Goal: Obtain resource: Download file/media

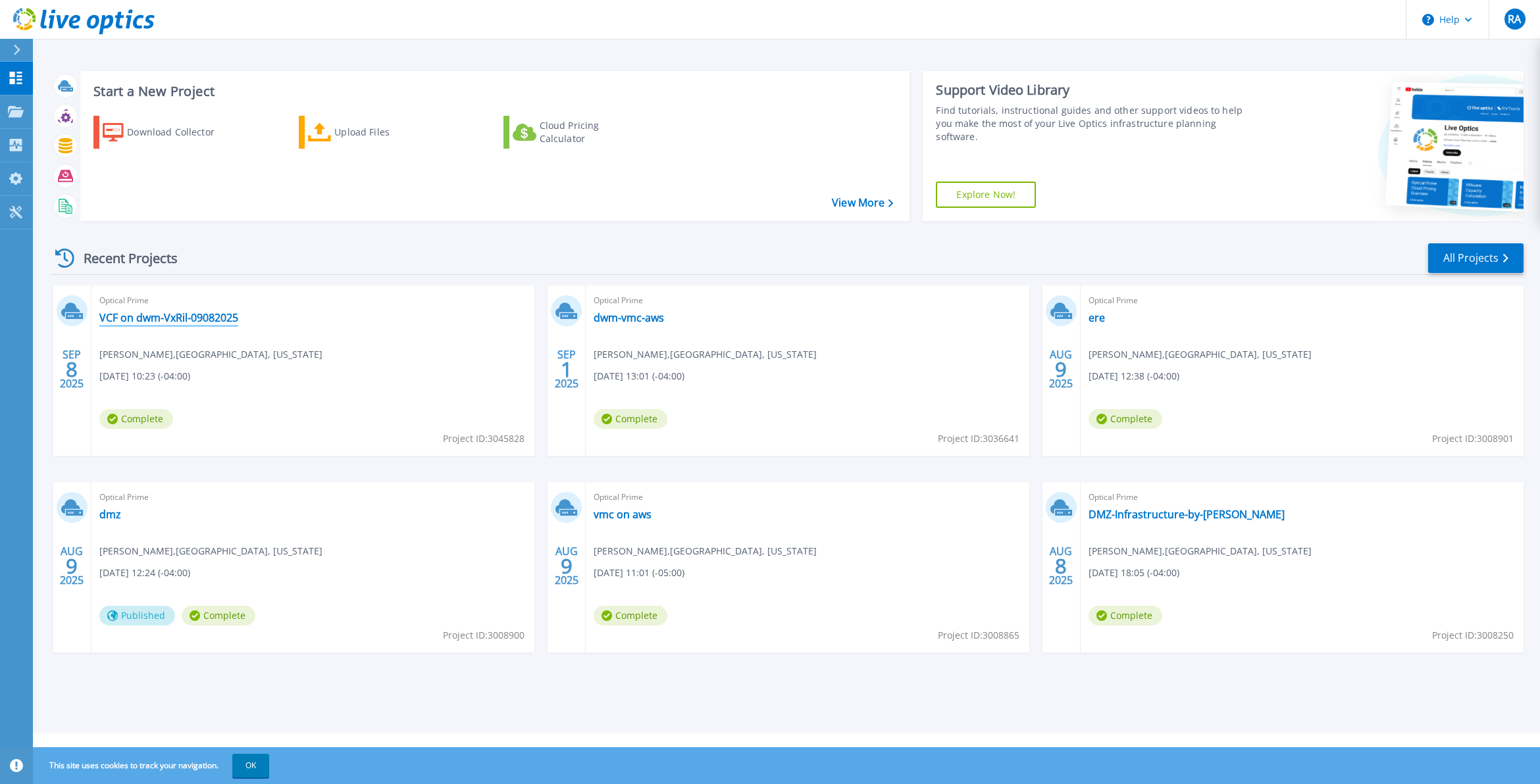
click at [185, 317] on link "VCF on dwm-VxRil-09082025" at bounding box center [169, 318] width 139 height 13
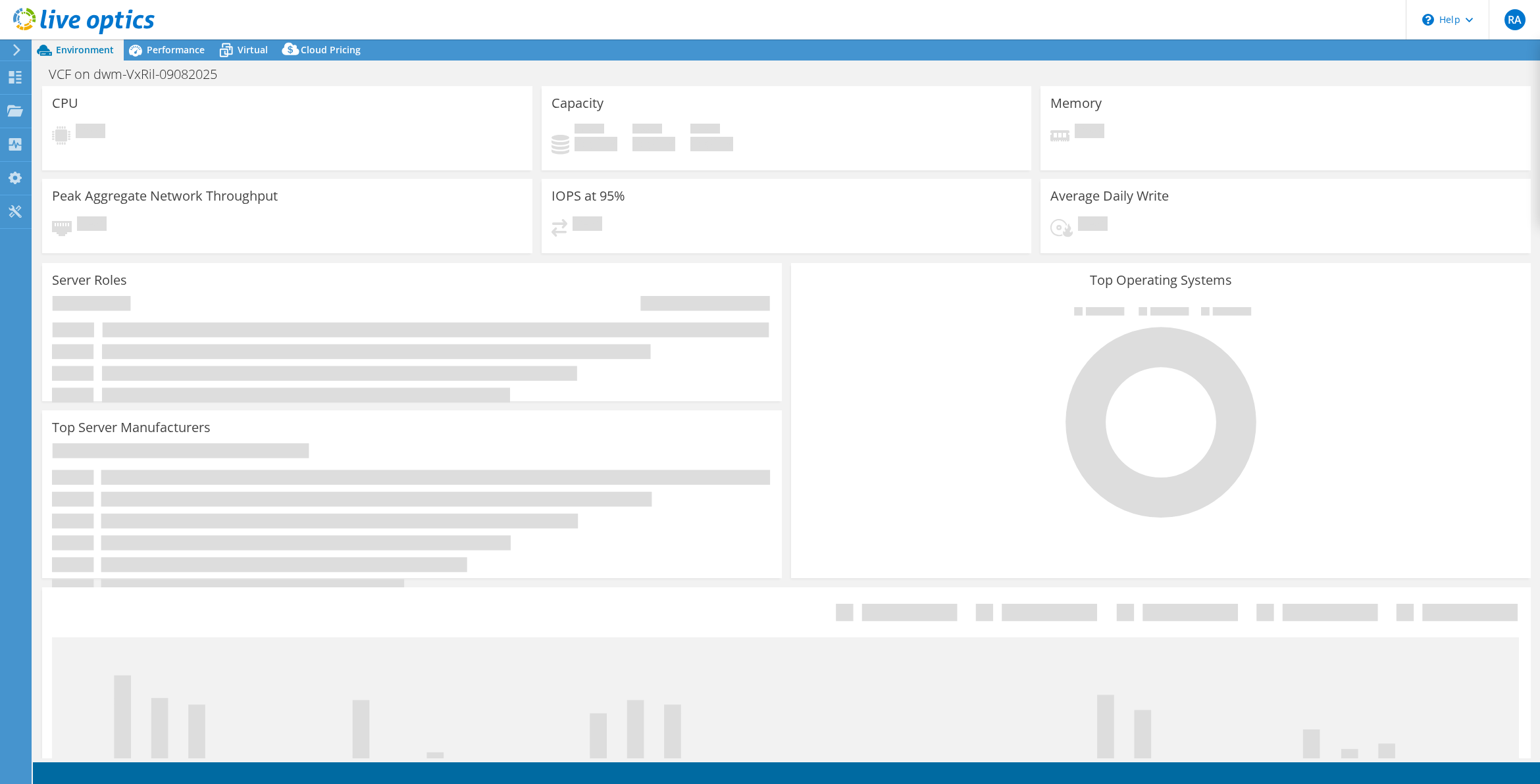
select select "USD"
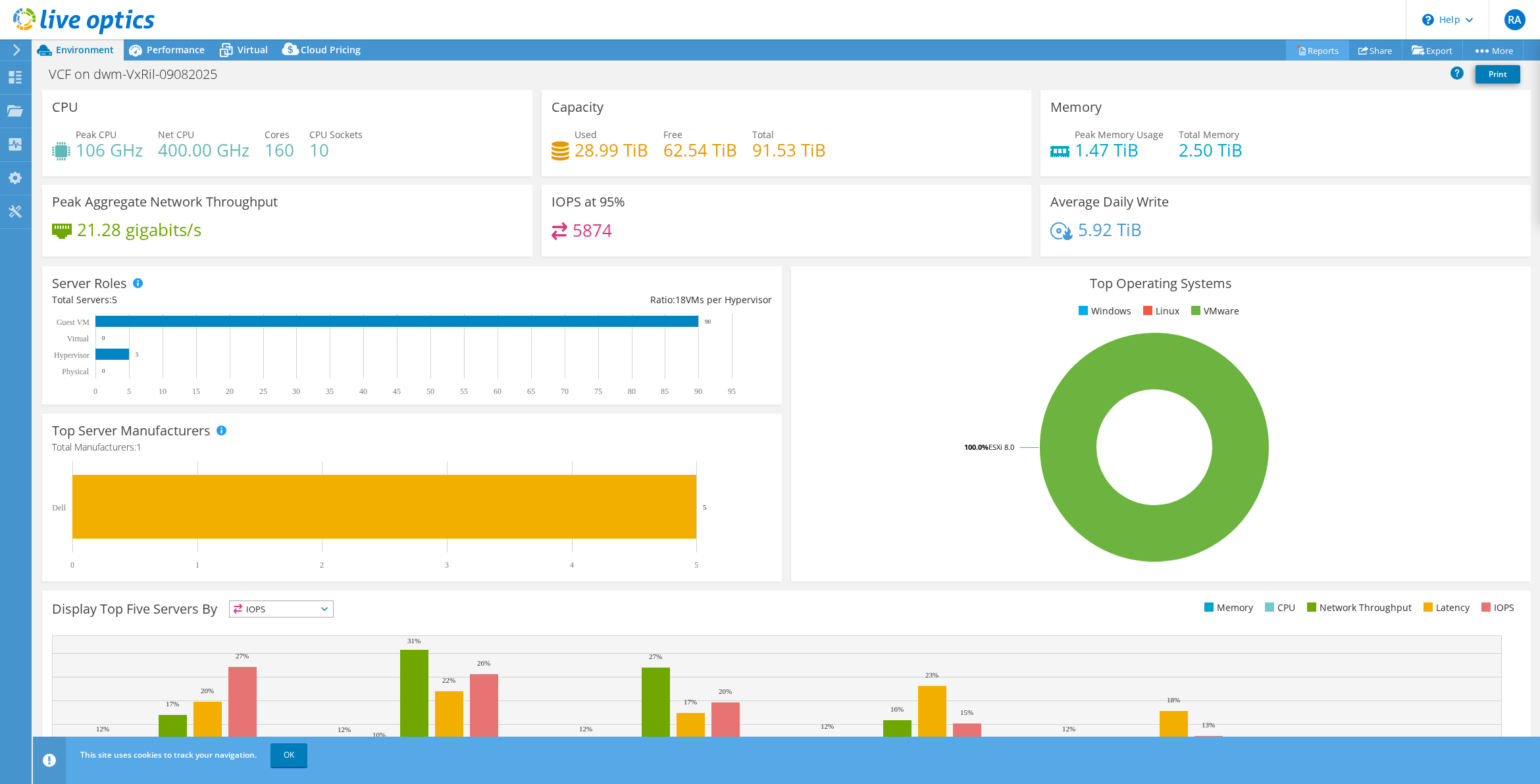
click at [1313, 51] on link "Reports" at bounding box center [1317, 51] width 63 height 20
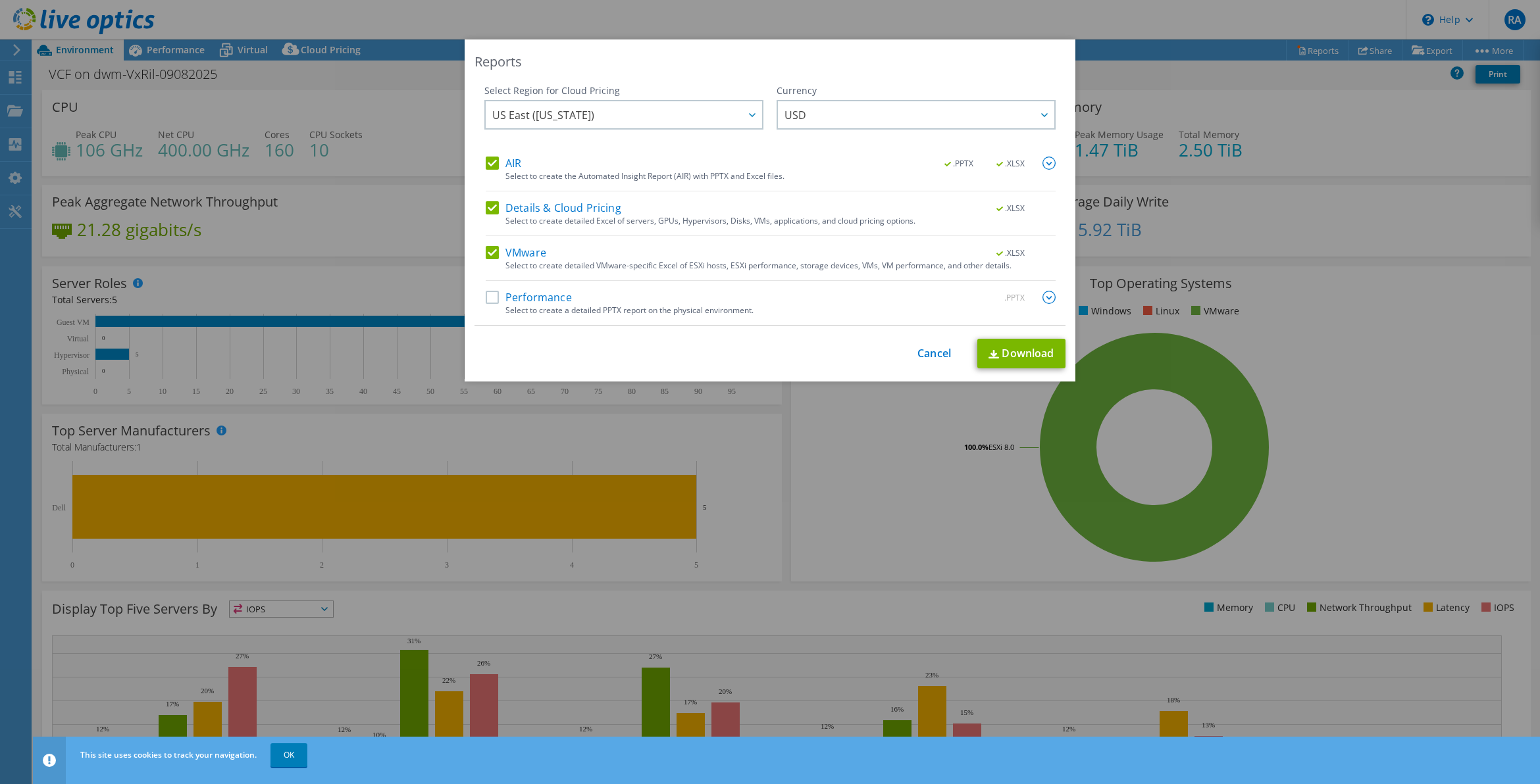
click at [491, 300] on label "Performance" at bounding box center [529, 298] width 86 height 13
click at [0, 0] on input "Performance" at bounding box center [0, 0] width 0 height 0
click at [1012, 359] on link "Download" at bounding box center [1021, 353] width 89 height 30
drag, startPoint x: 583, startPoint y: 54, endPoint x: 437, endPoint y: 128, distance: 163.7
click at [437, 128] on div "Reports Select Region for Cloud Pricing Asia Pacific (Hong Kong) Asia Pacific (…" at bounding box center [770, 392] width 1540 height 706
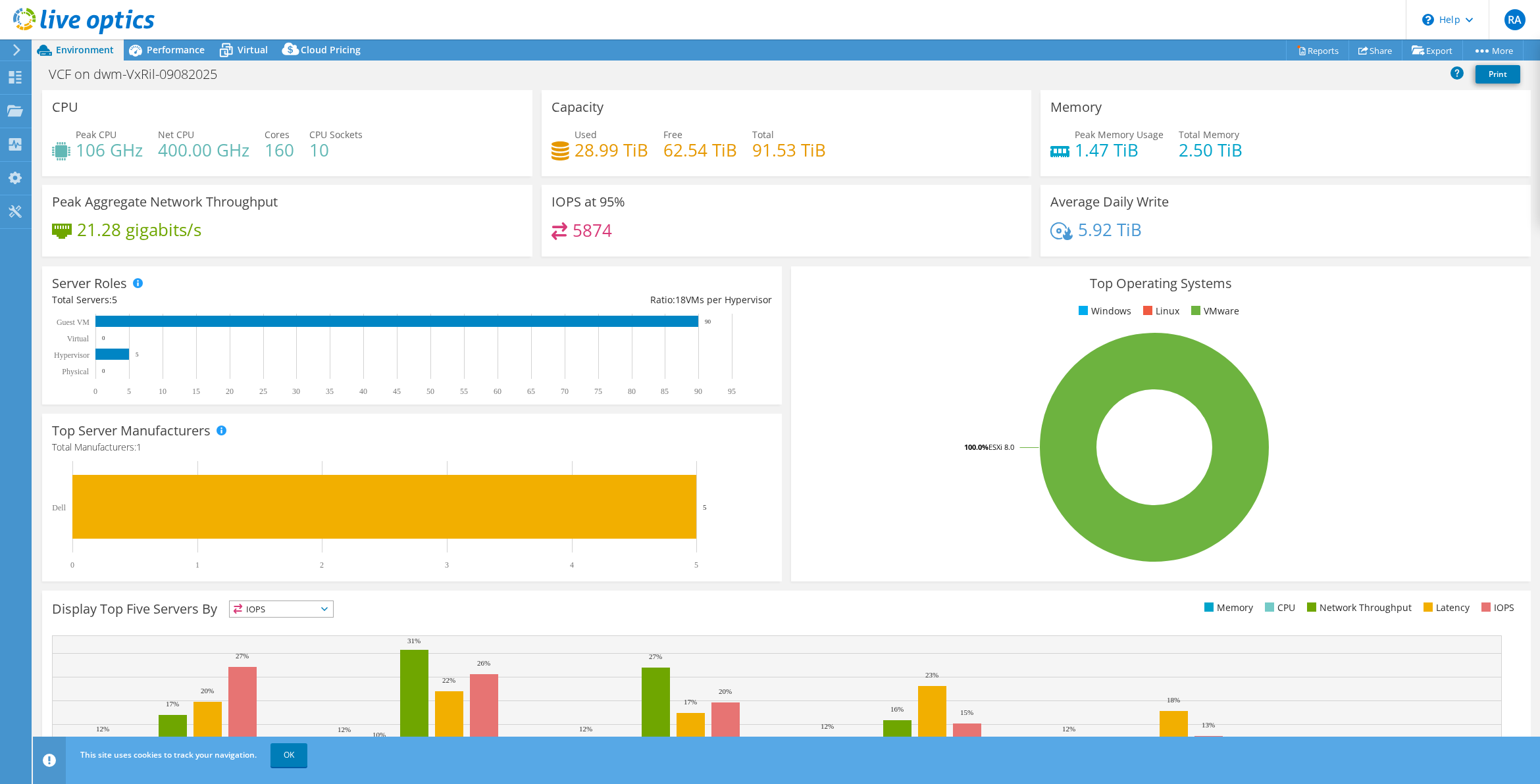
drag, startPoint x: 598, startPoint y: 157, endPoint x: 524, endPoint y: 166, distance: 74.5
click at [595, 158] on h4 "28.99 TiB" at bounding box center [611, 149] width 73 height 14
click at [19, 83] on use at bounding box center [15, 77] width 13 height 13
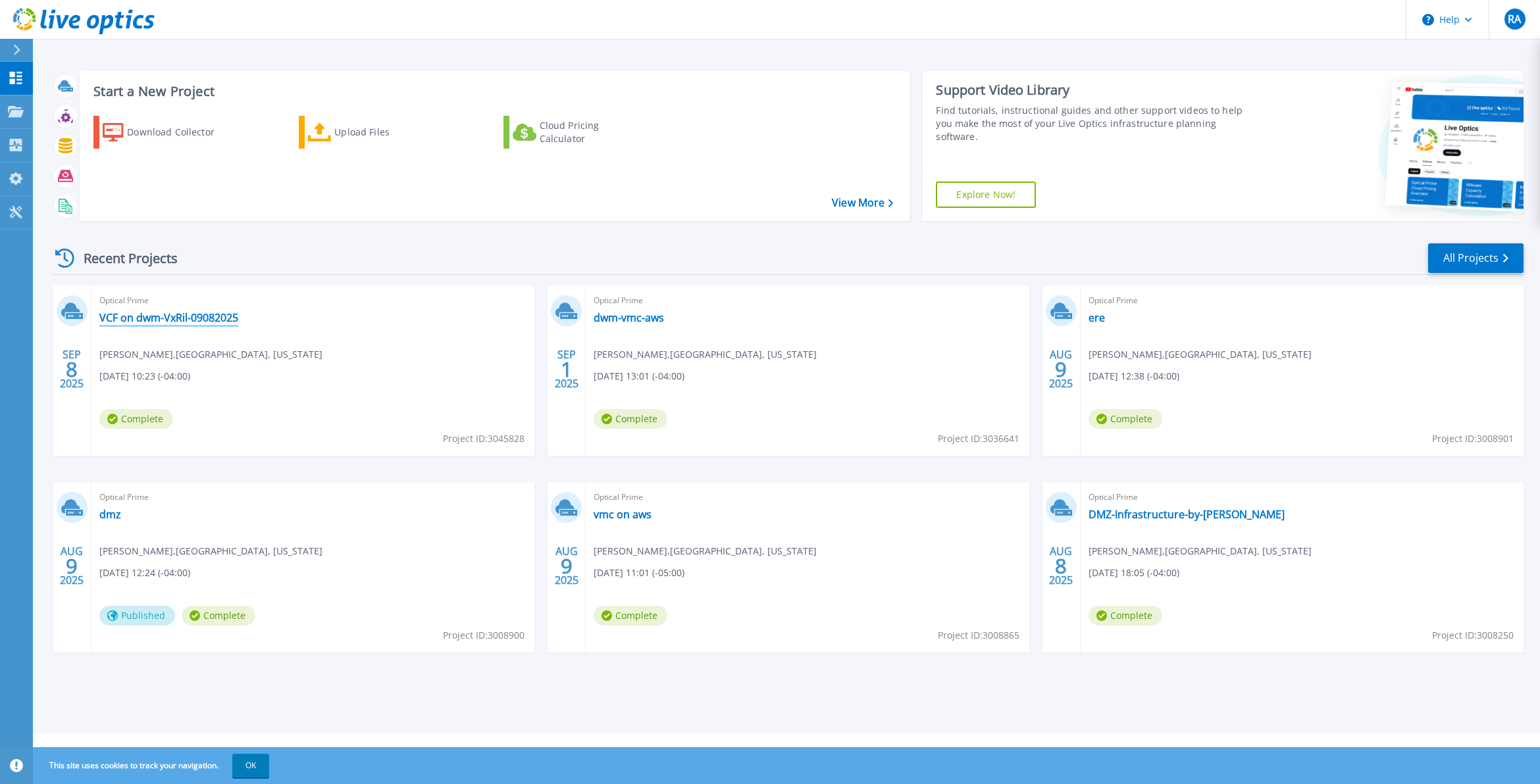
click at [197, 314] on link "VCF on dwm-VxRil-09082025" at bounding box center [169, 318] width 139 height 13
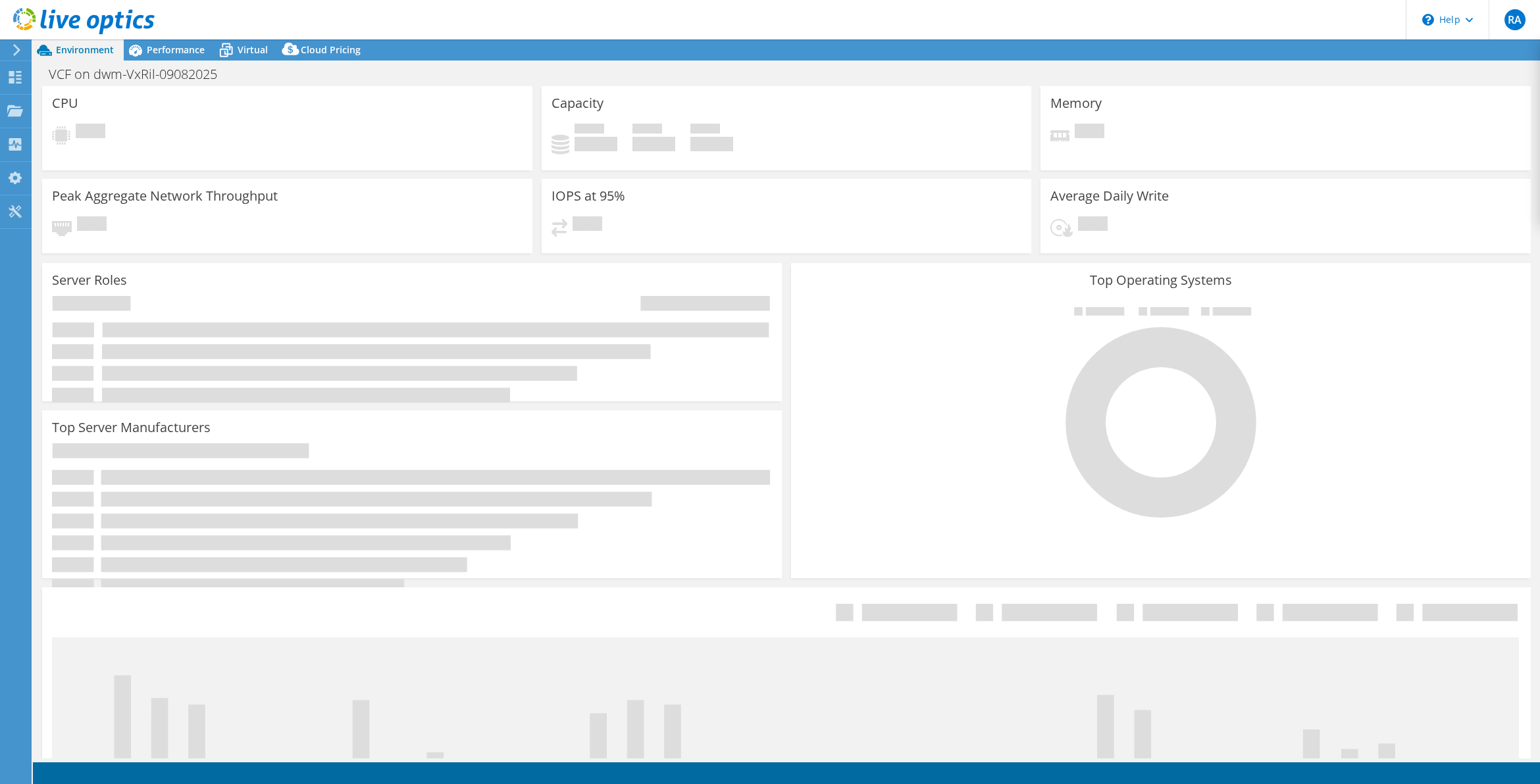
select select "USD"
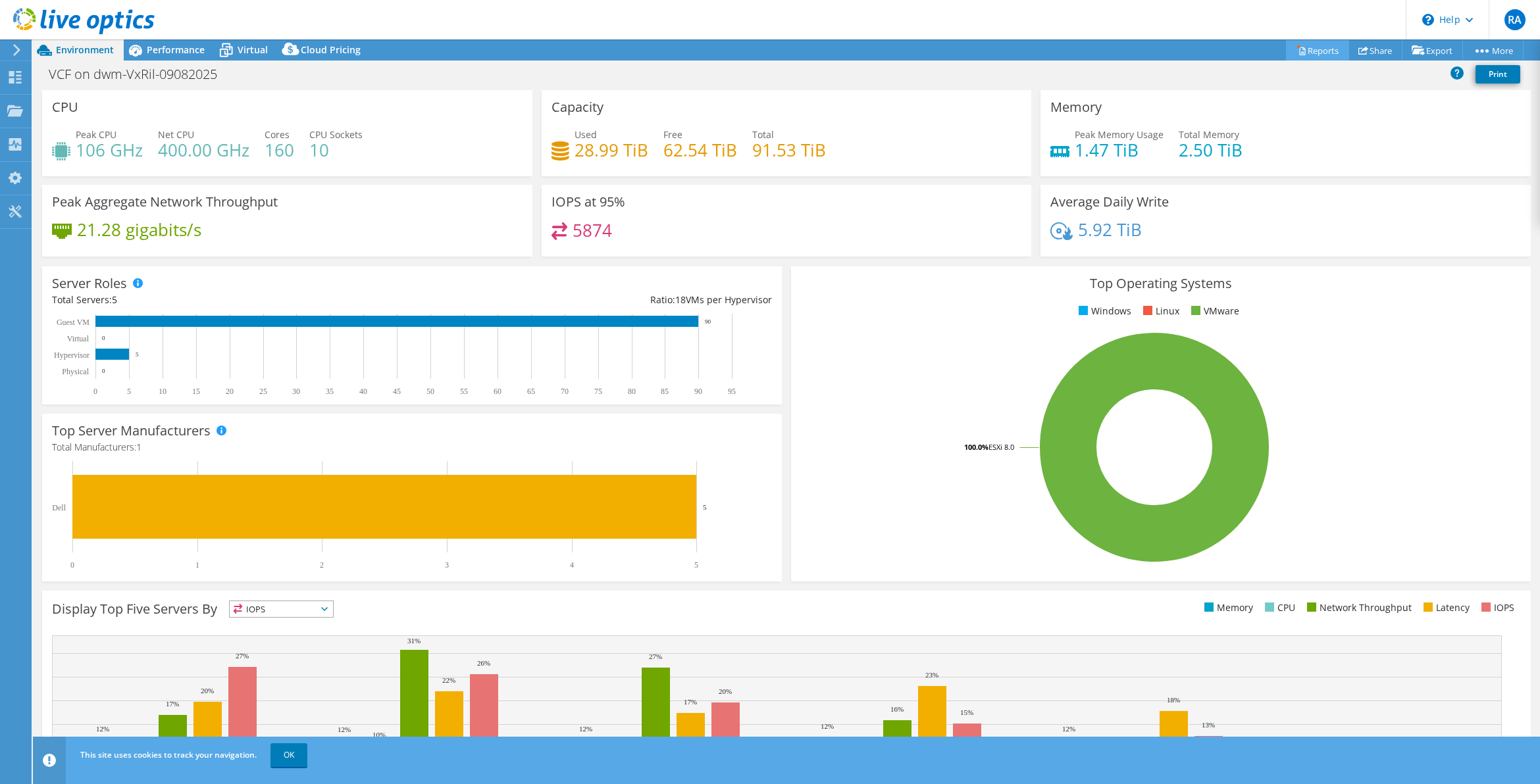
click at [1321, 50] on link "Reports" at bounding box center [1317, 51] width 63 height 20
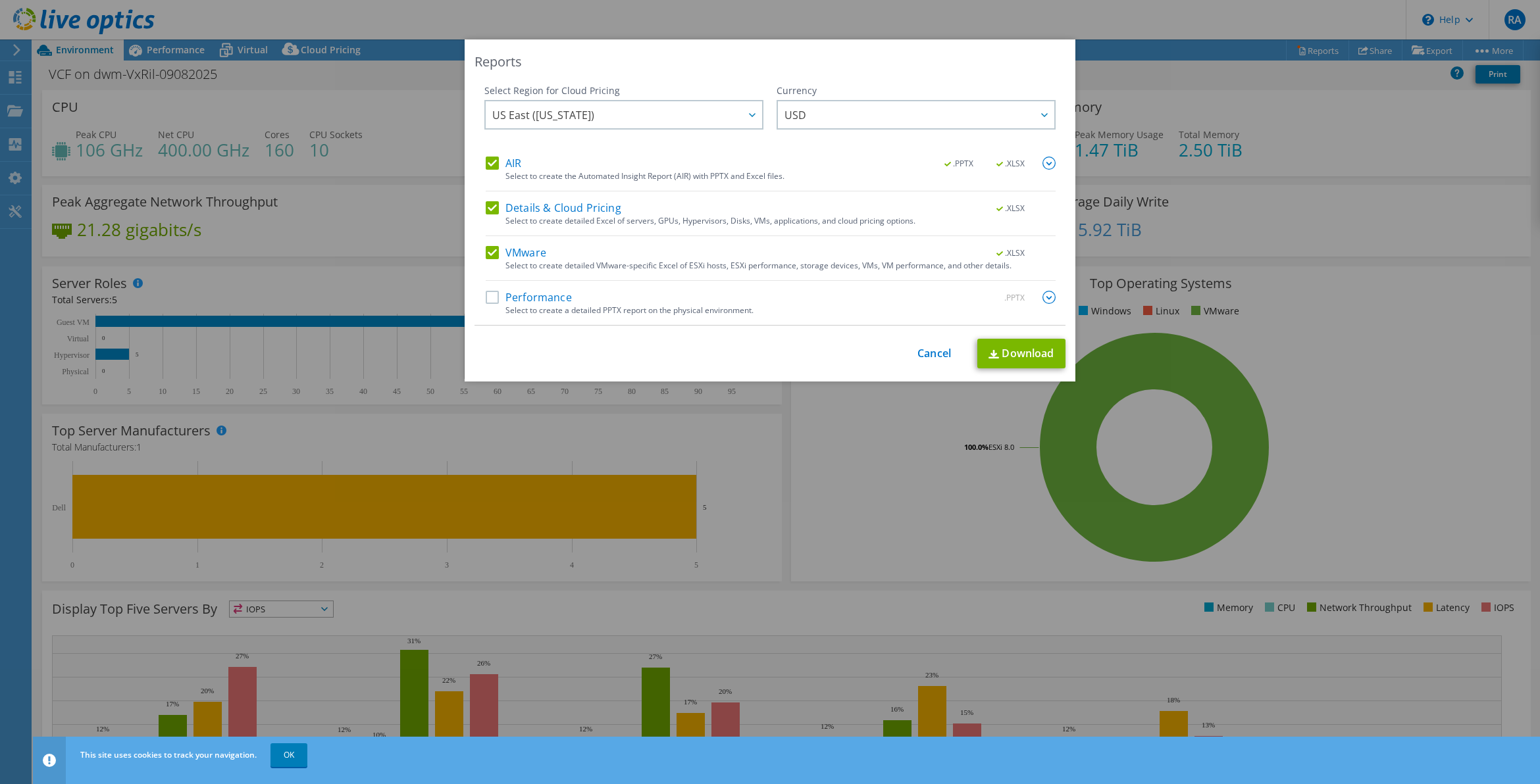
click at [487, 301] on label "Performance" at bounding box center [529, 298] width 86 height 13
click at [0, 0] on input "Performance" at bounding box center [0, 0] width 0 height 0
click at [1020, 349] on link "Download" at bounding box center [1021, 353] width 89 height 30
click at [936, 354] on link "Cancel" at bounding box center [934, 353] width 34 height 13
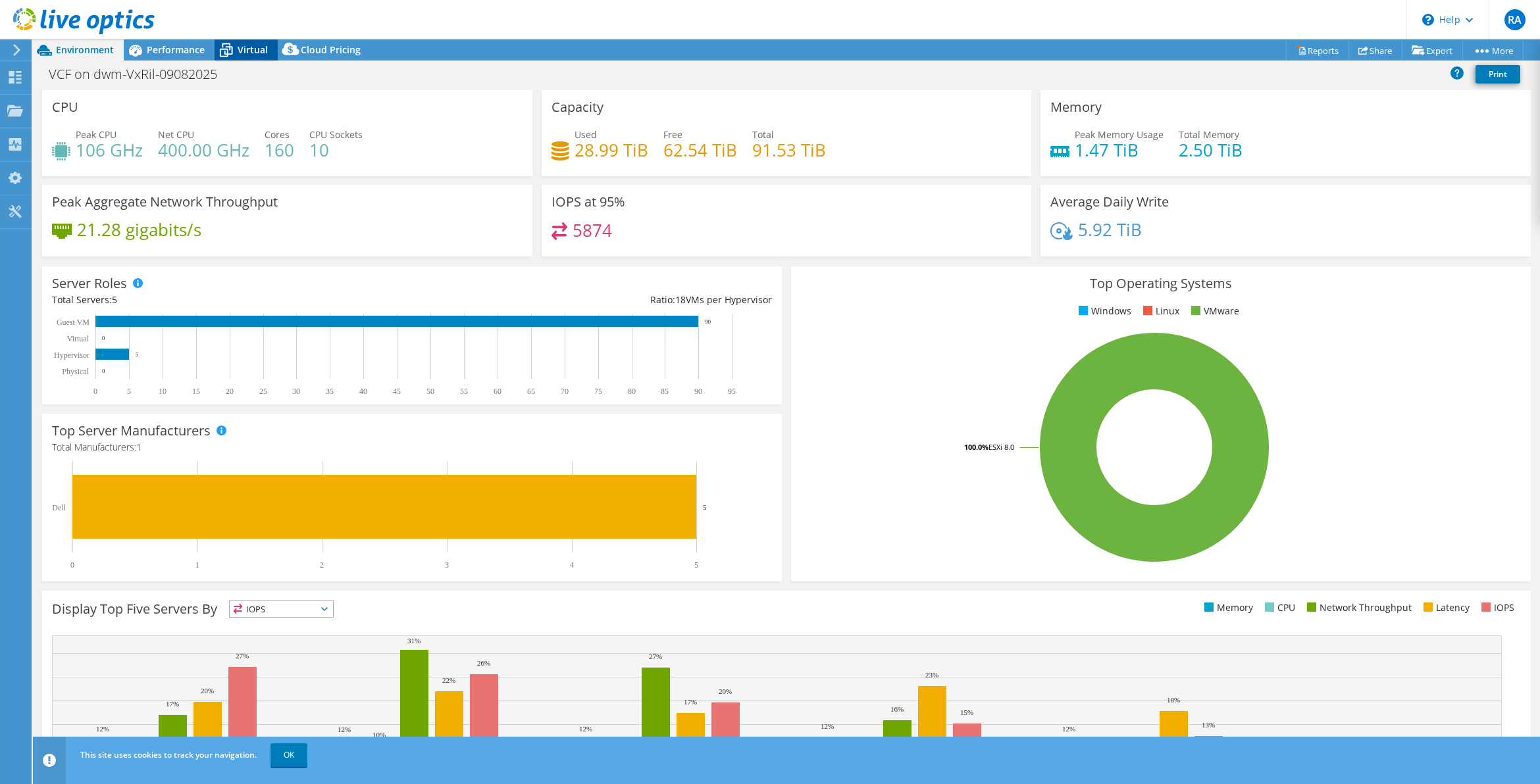
click at [245, 46] on span "Virtual" at bounding box center [253, 50] width 30 height 13
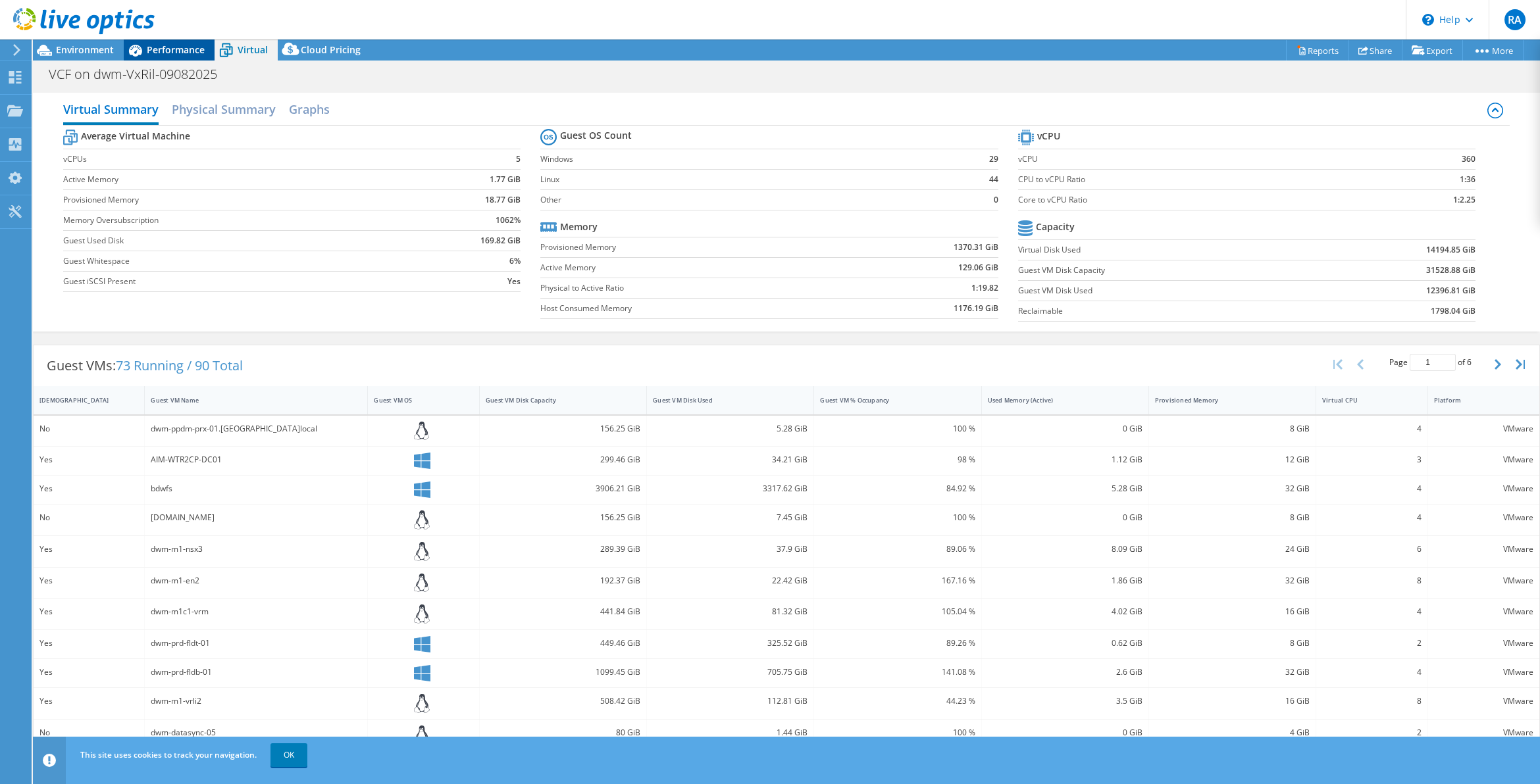
click at [165, 44] on span "Performance" at bounding box center [175, 50] width 58 height 13
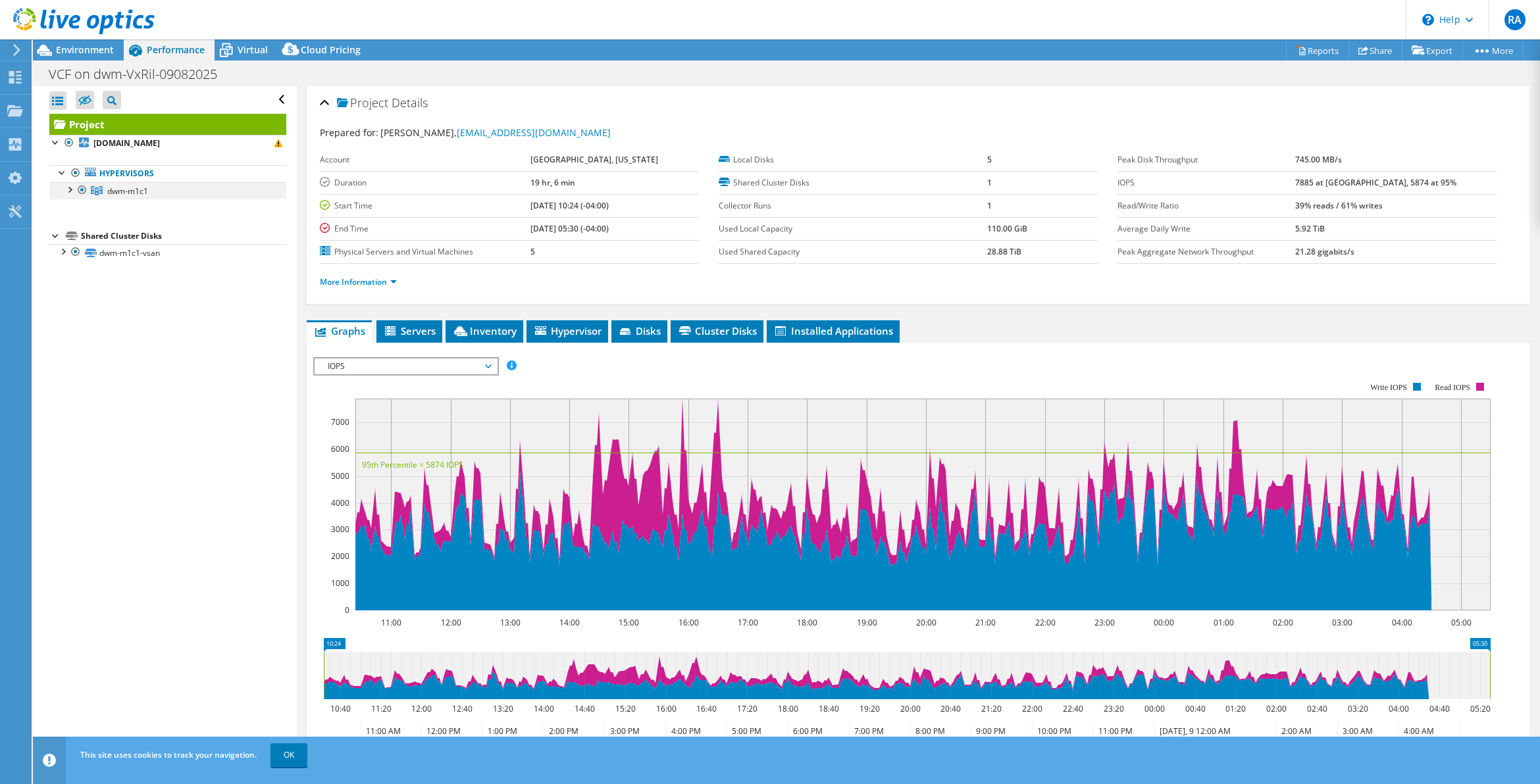
click at [67, 190] on div at bounding box center [69, 189] width 13 height 13
click at [64, 343] on div at bounding box center [62, 337] width 13 height 13
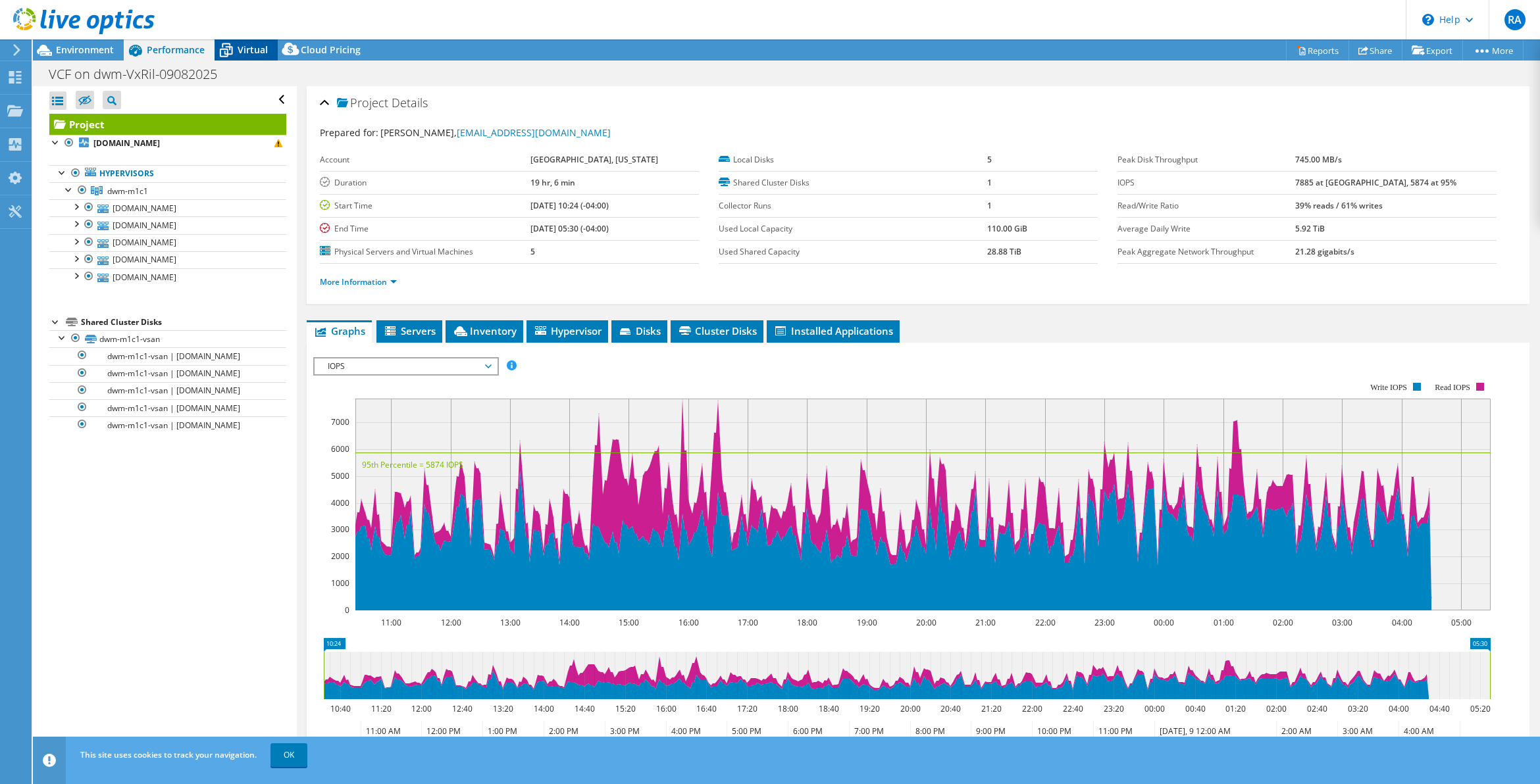
click at [249, 54] on span "Virtual" at bounding box center [253, 50] width 30 height 13
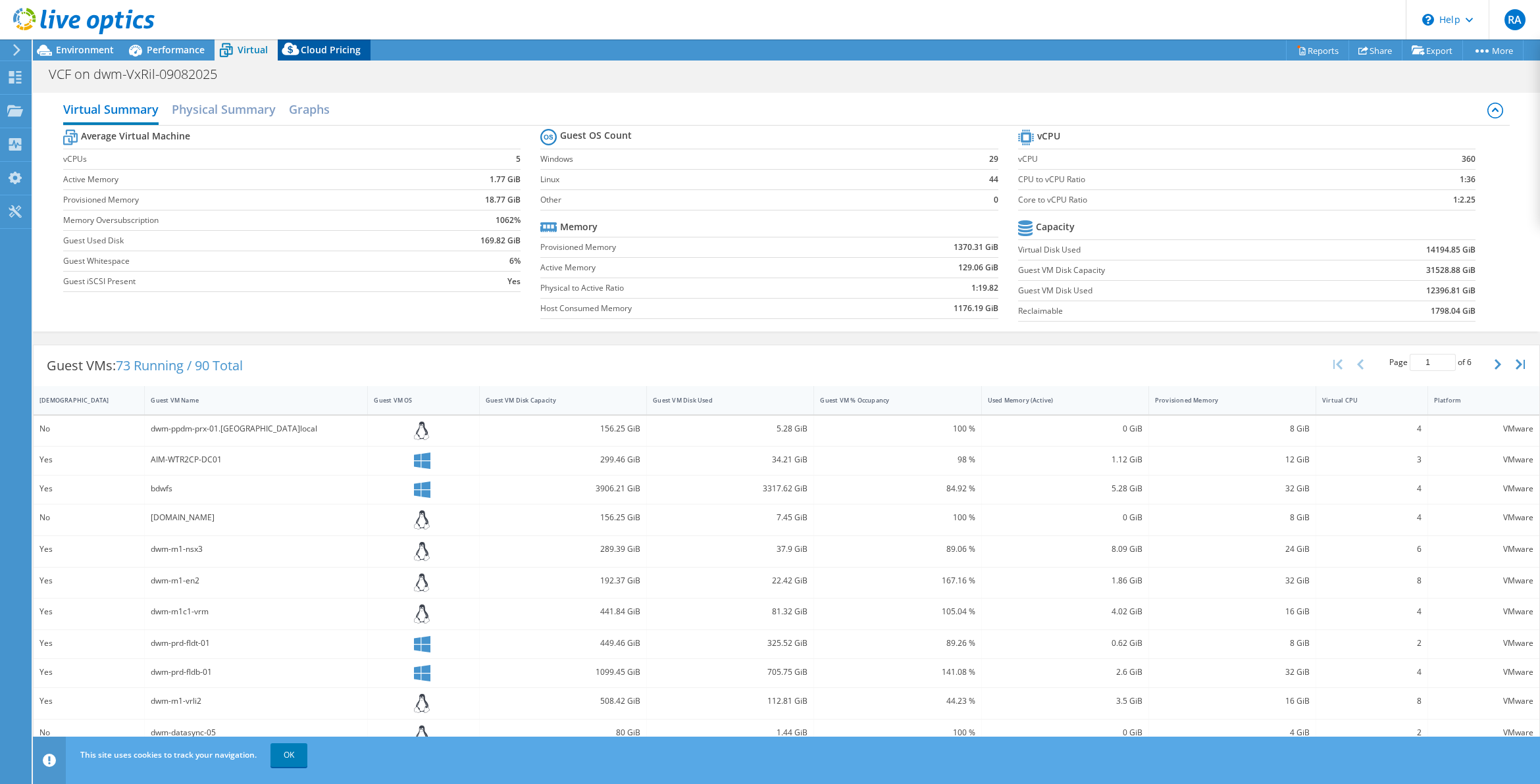
click at [314, 56] on div "Cloud Pricing" at bounding box center [324, 50] width 93 height 21
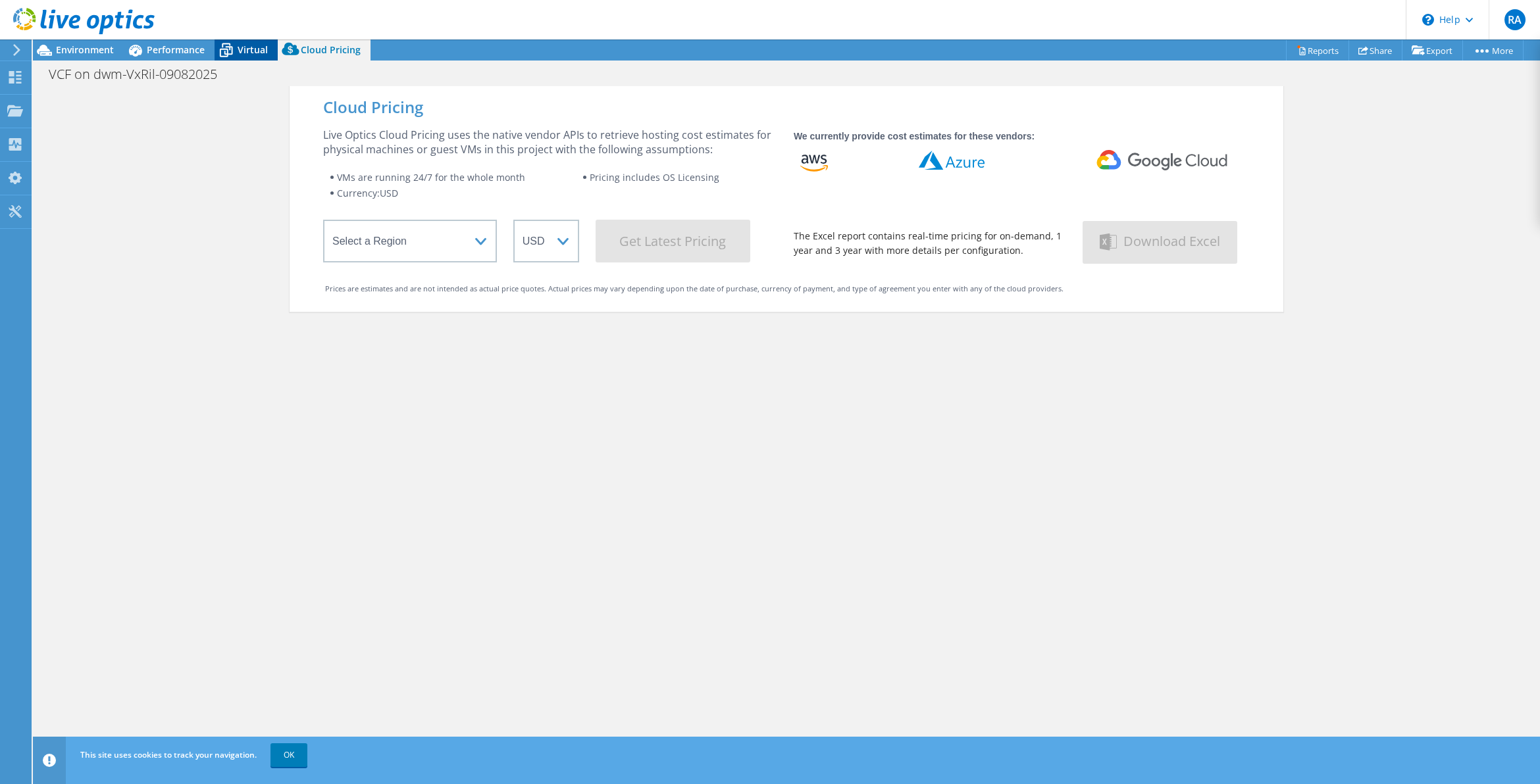
click at [259, 51] on span "Virtual" at bounding box center [253, 50] width 30 height 13
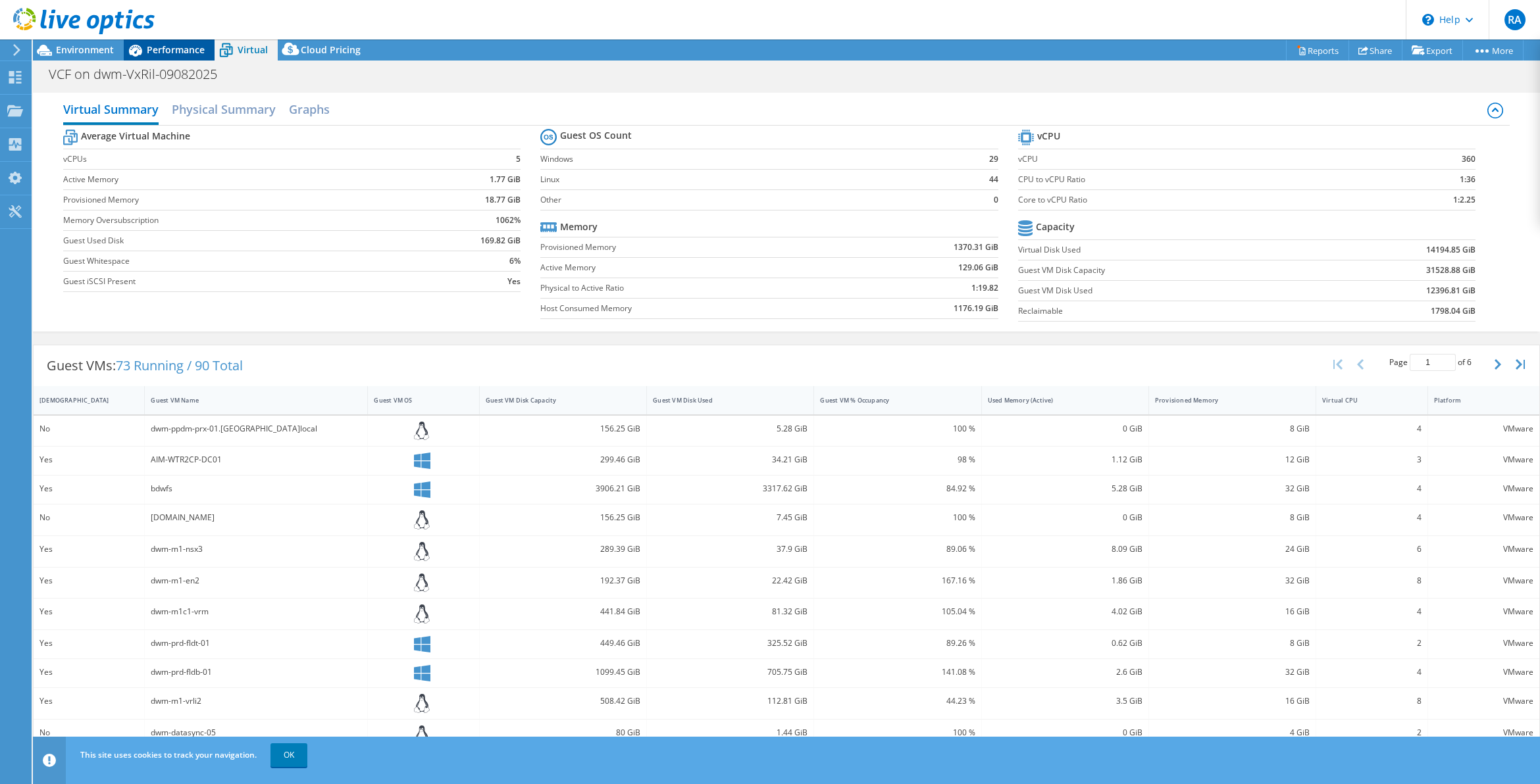
click at [186, 51] on span "Performance" at bounding box center [175, 50] width 58 height 13
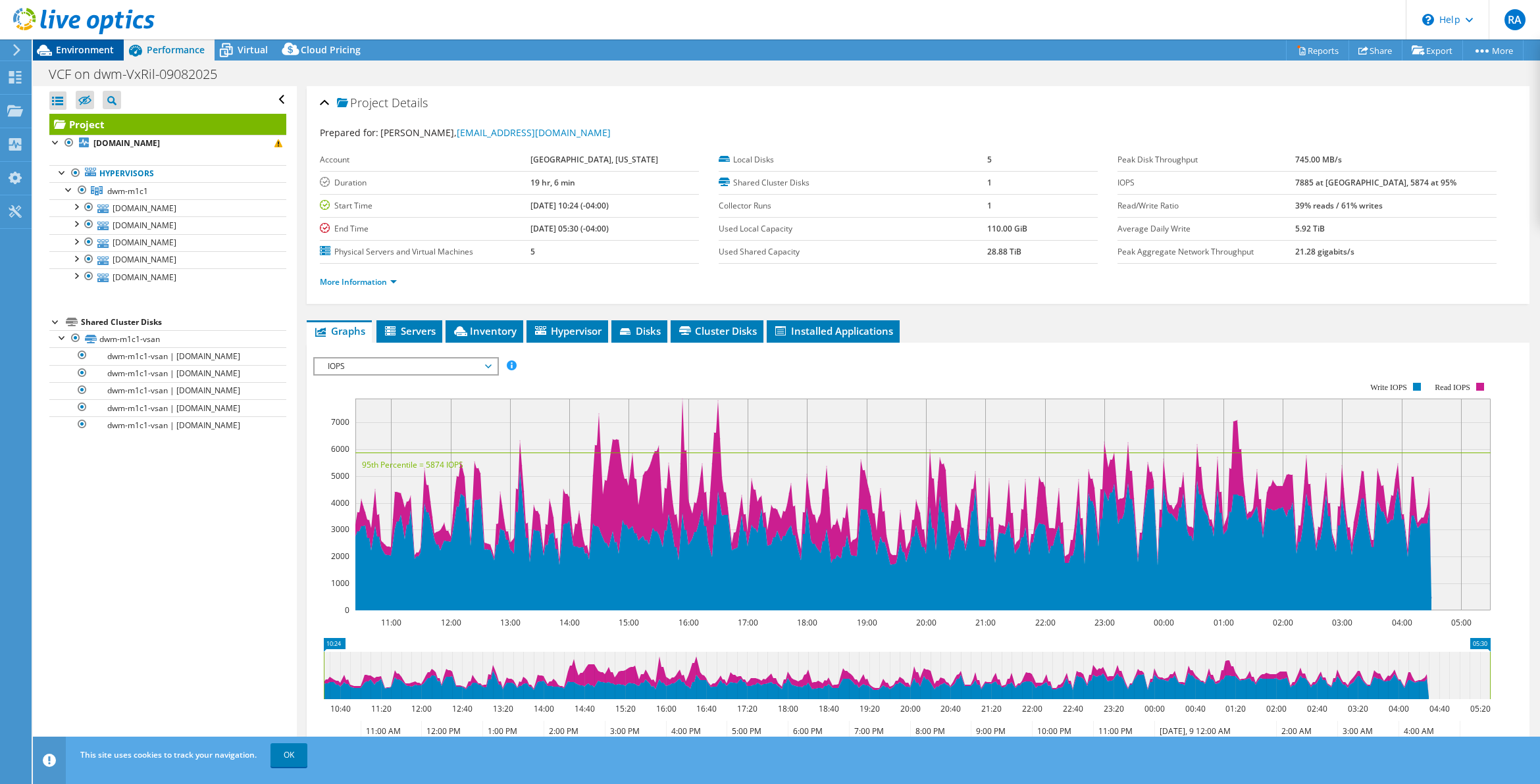
click at [94, 52] on span "Environment" at bounding box center [84, 50] width 58 height 13
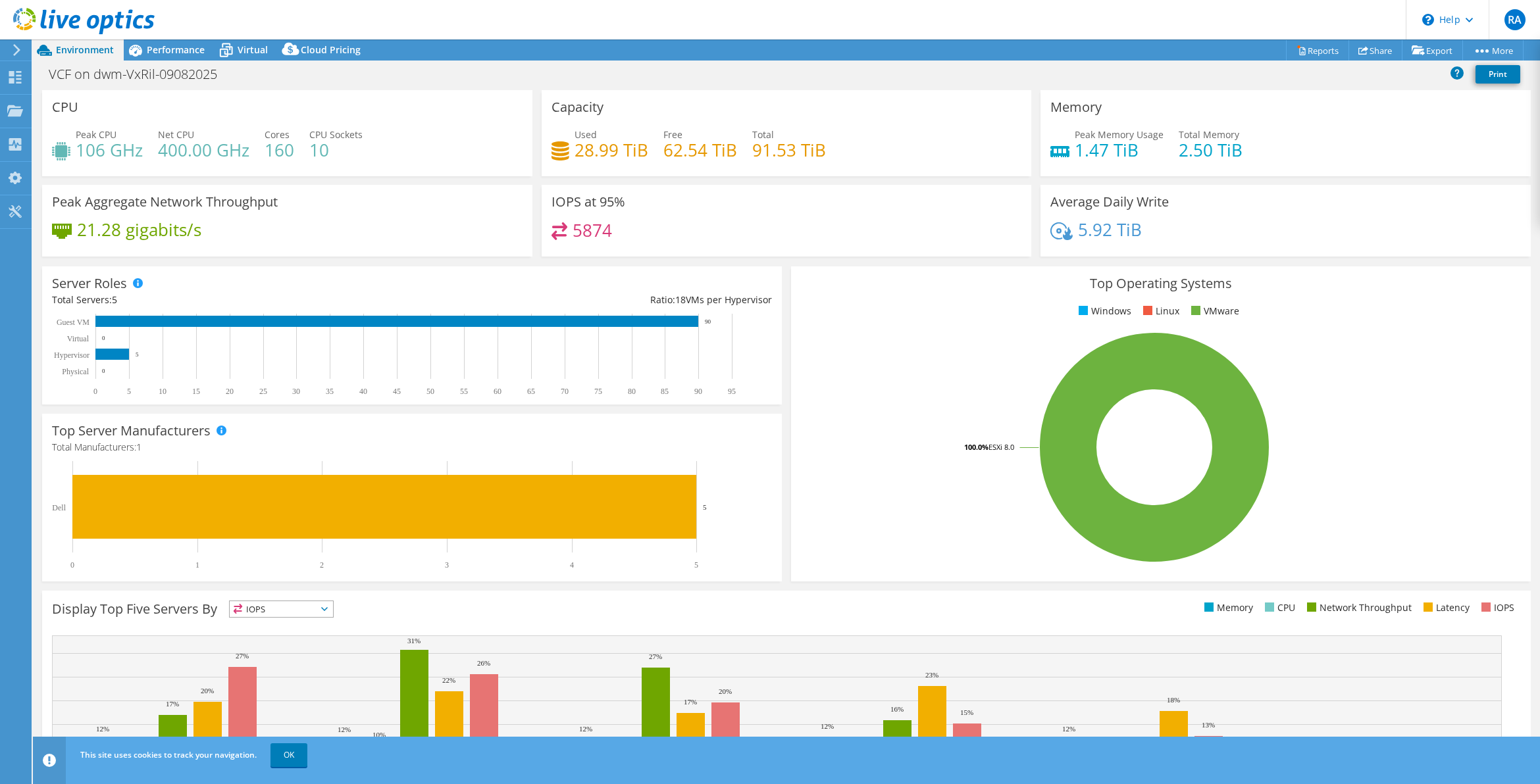
click at [821, 510] on rect at bounding box center [1155, 447] width 707 height 230
click at [171, 50] on span "Performance" at bounding box center [175, 50] width 58 height 13
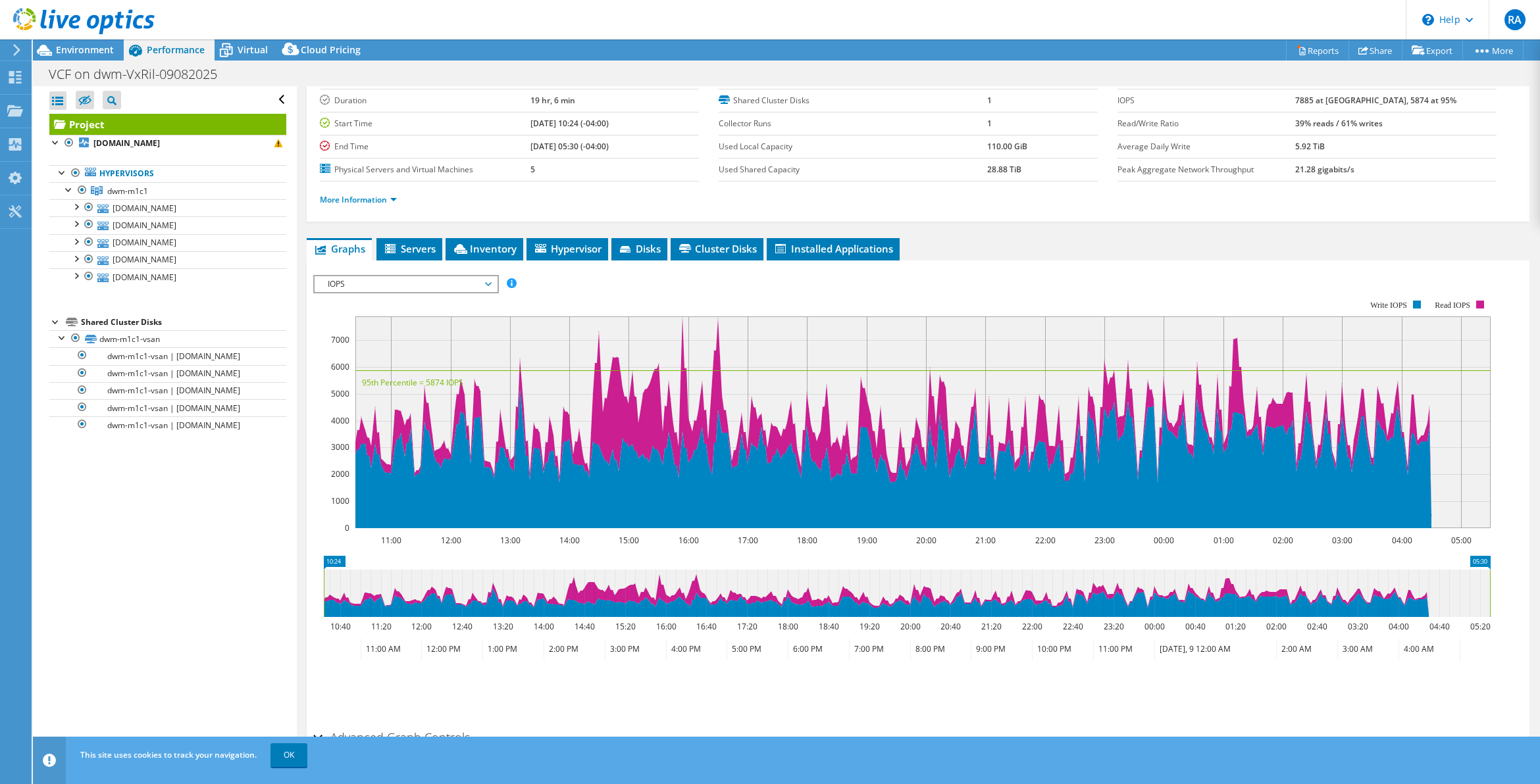
scroll to position [138, 0]
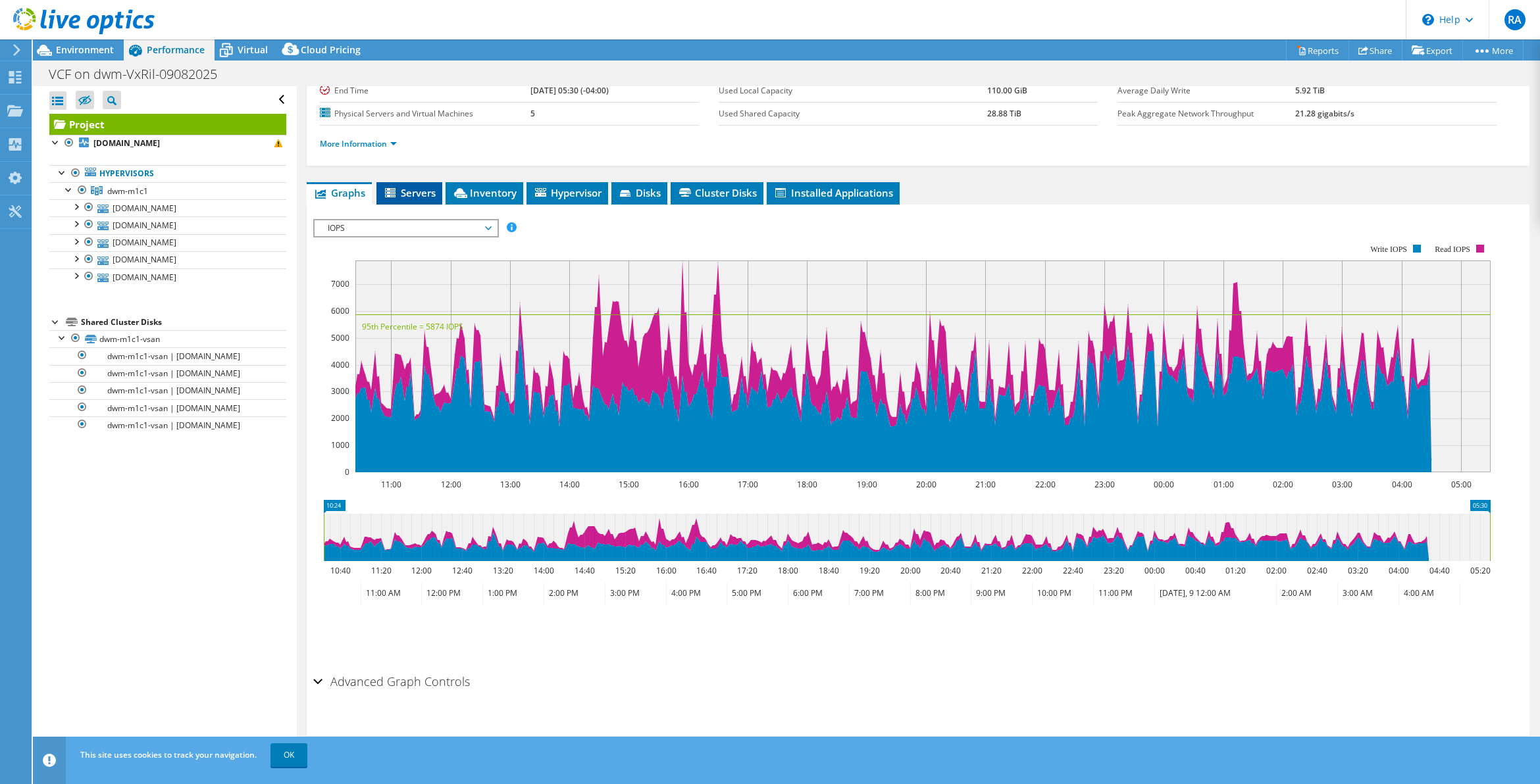
click at [413, 195] on span "Servers" at bounding box center [409, 193] width 52 height 13
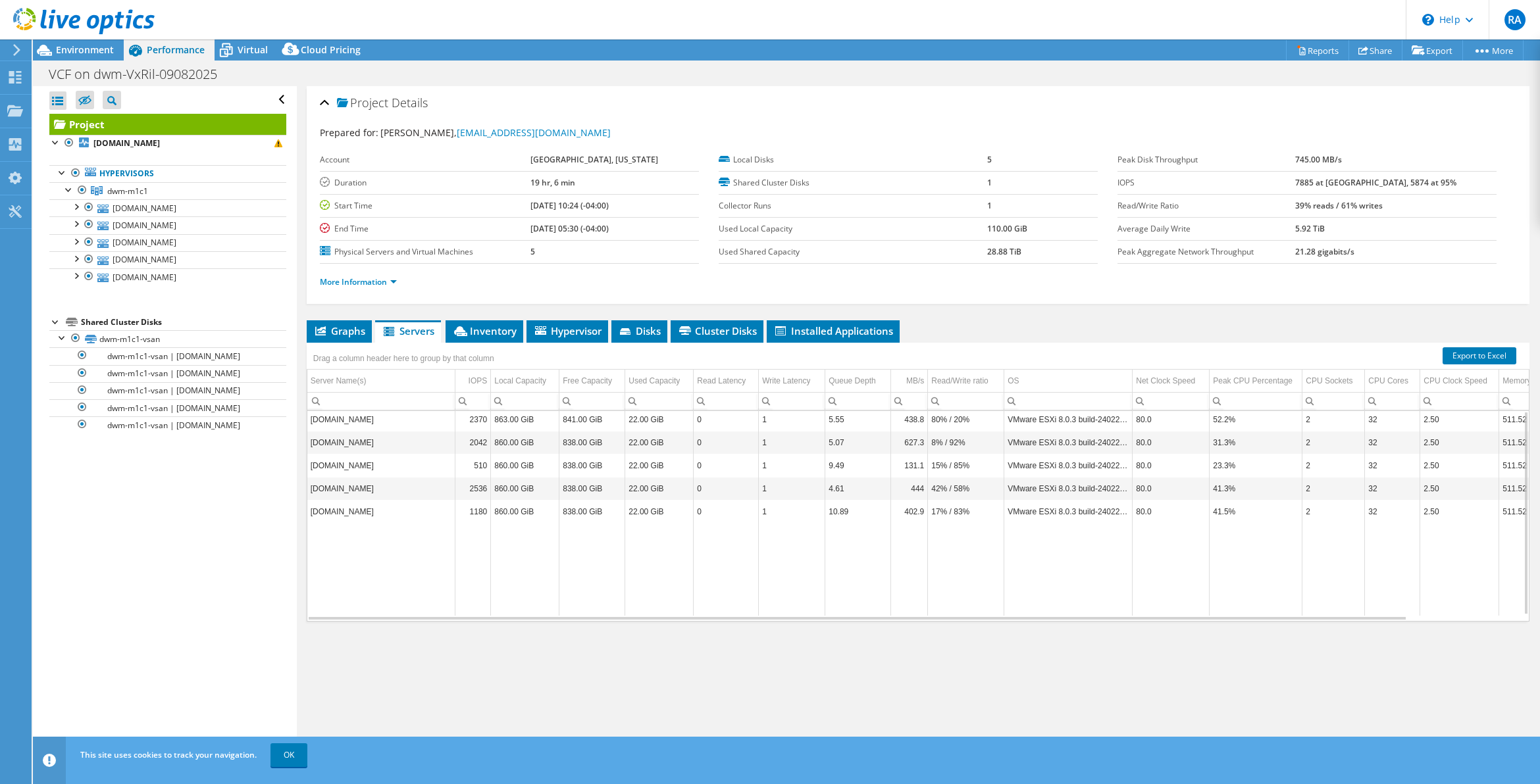
scroll to position [0, 0]
click at [132, 216] on link "dwm-m1c1-esxi05.internal.atlantaga.gov" at bounding box center [168, 208] width 237 height 17
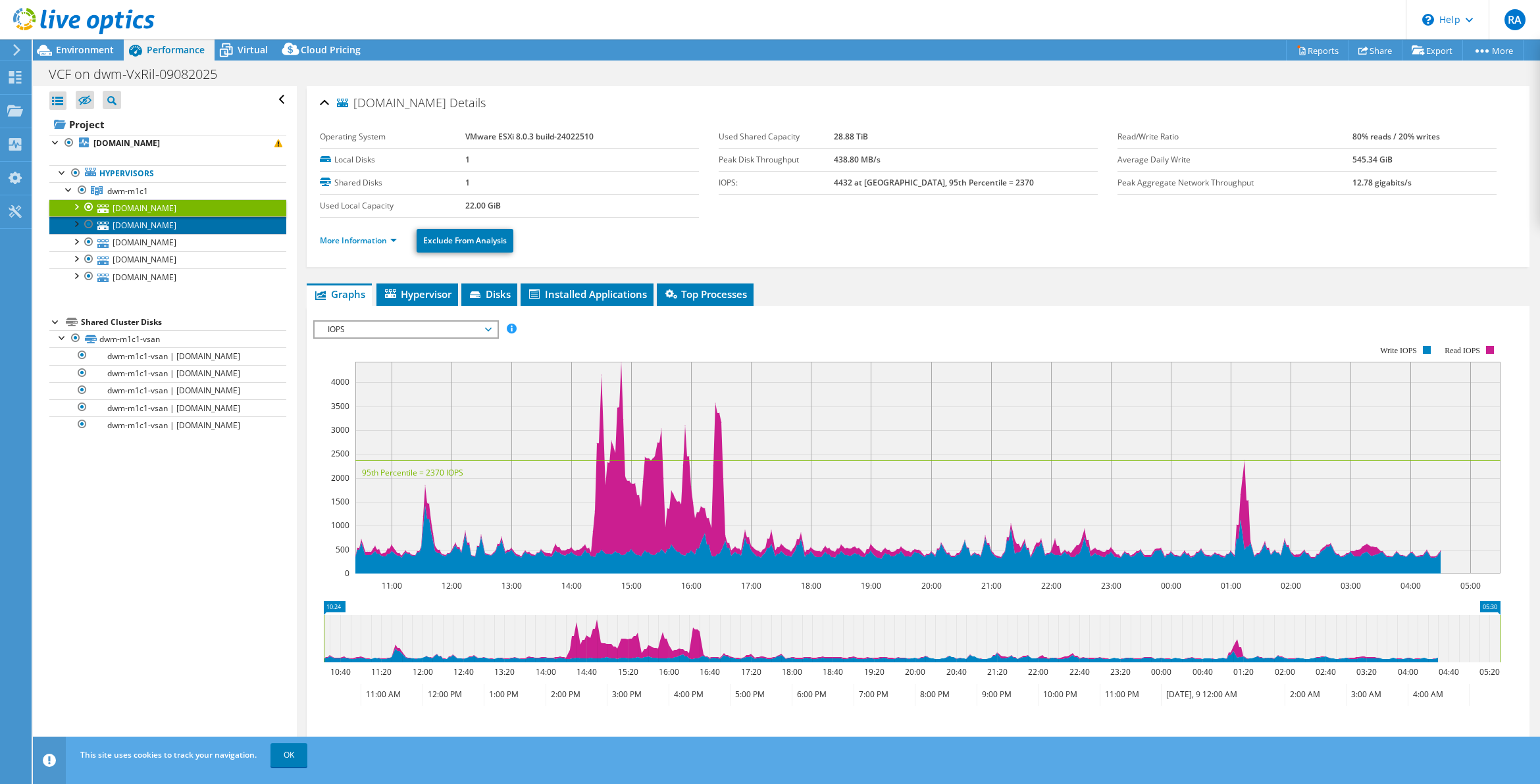
click at [148, 234] on link "dwm-m1c1-esxi04.internal.atlantaga.gov" at bounding box center [168, 225] width 237 height 17
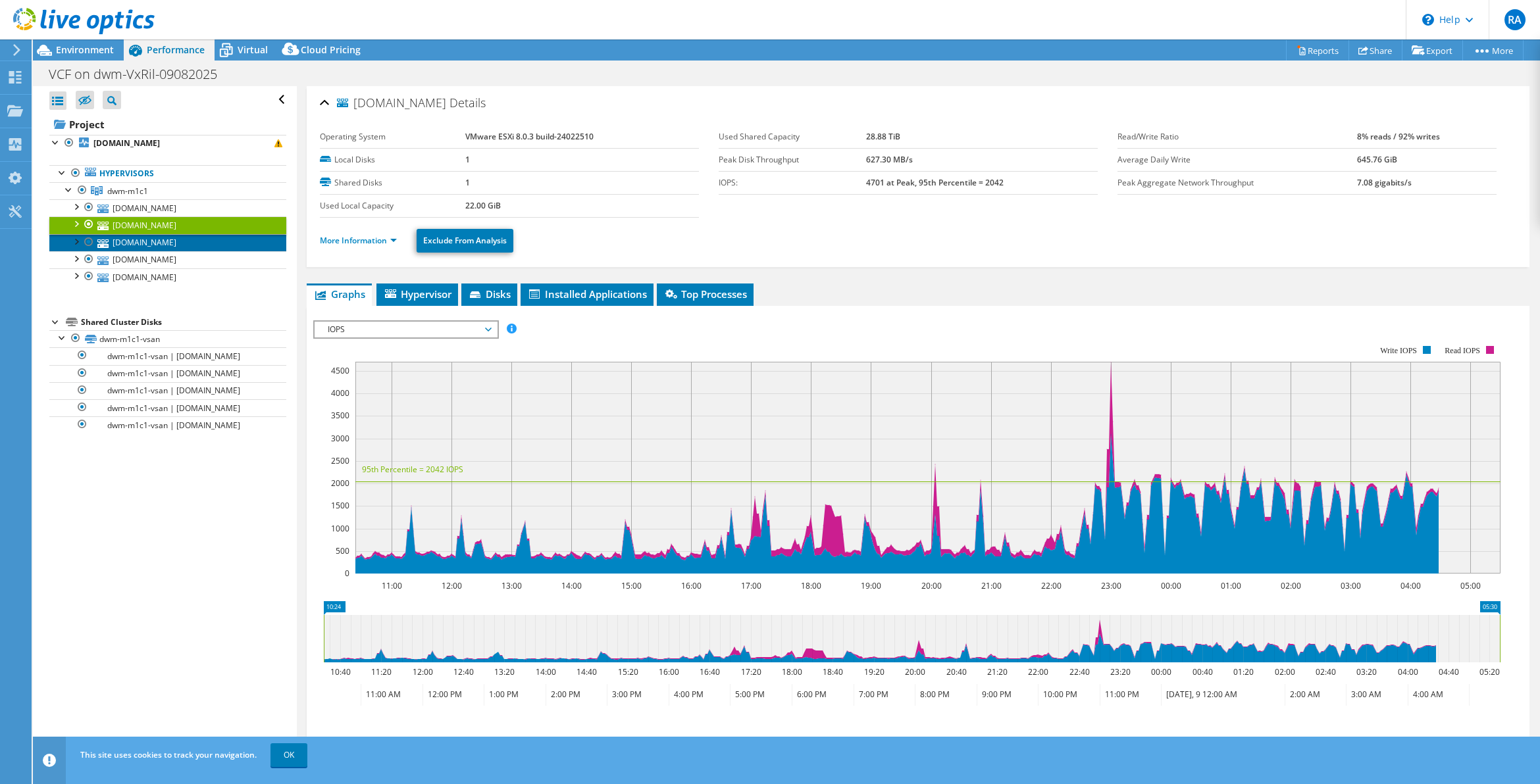
click at [166, 251] on link "dwm-m1c1-esxi03.internal.atlantaga.gov" at bounding box center [168, 243] width 237 height 17
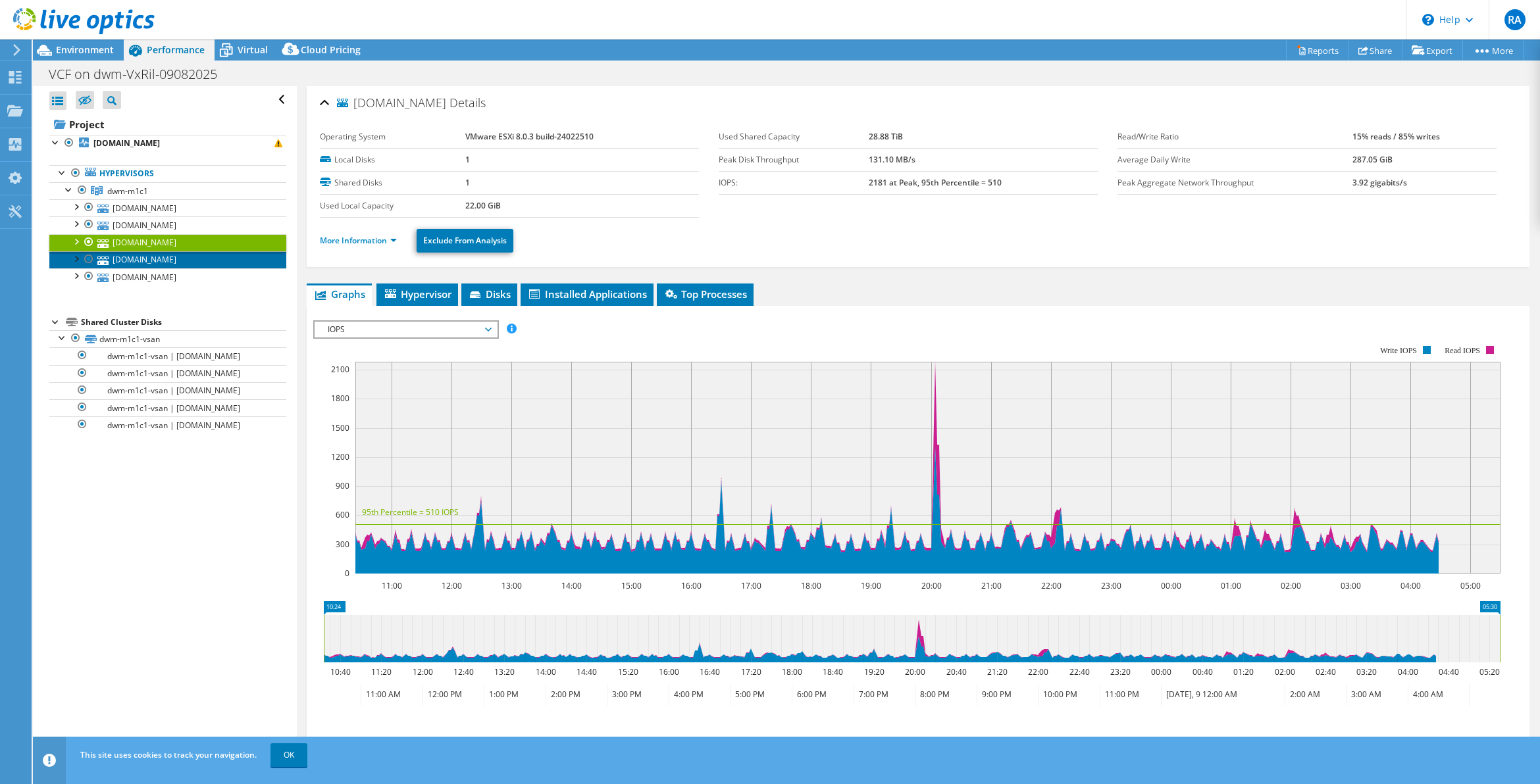
click at [166, 268] on link "dwm-m1c1-esxi02.internal.atlantaga.gov" at bounding box center [168, 260] width 237 height 17
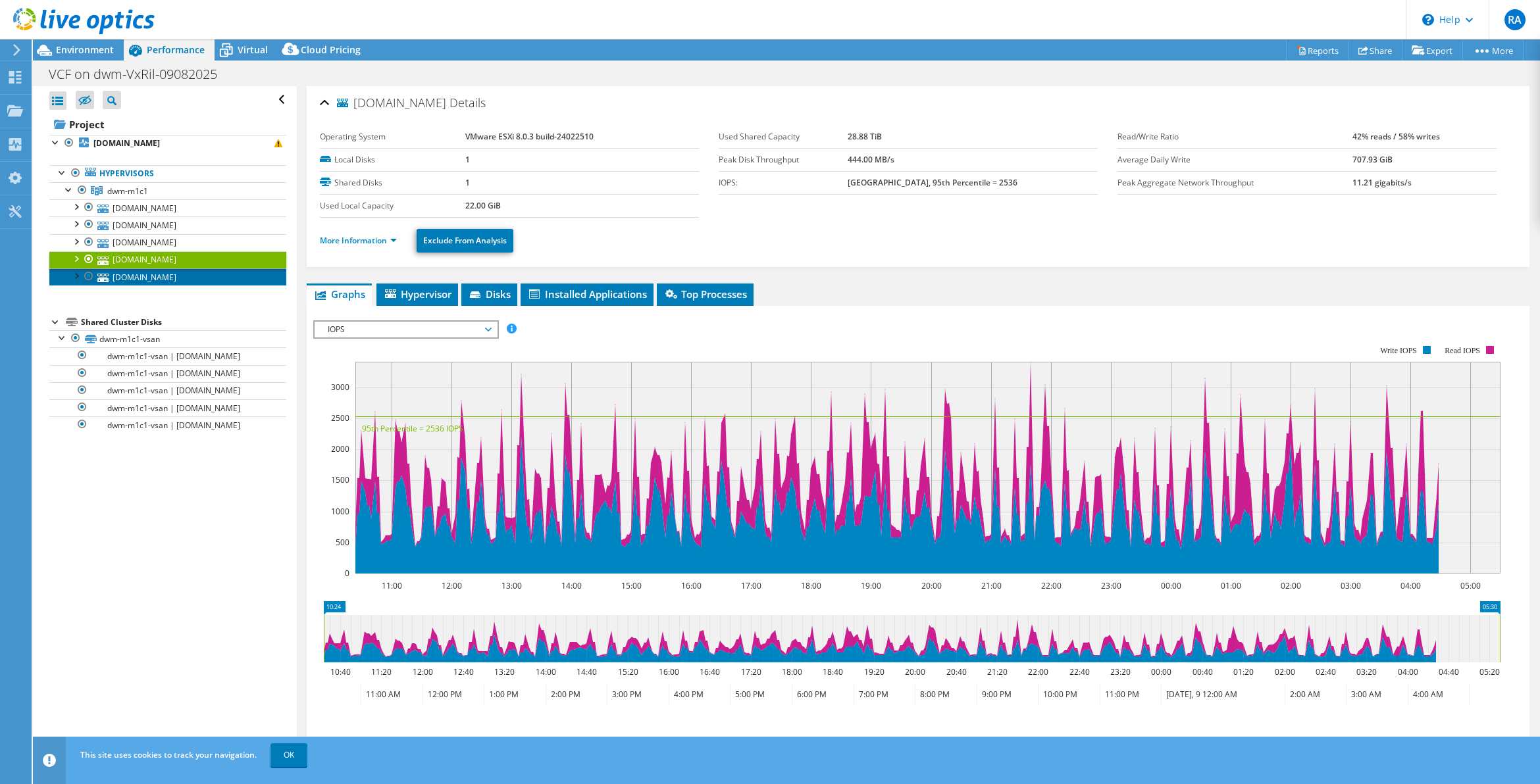
click at [166, 286] on link "dwm-m1c1-esxi01.internal.atlantaga.gov" at bounding box center [168, 277] width 237 height 17
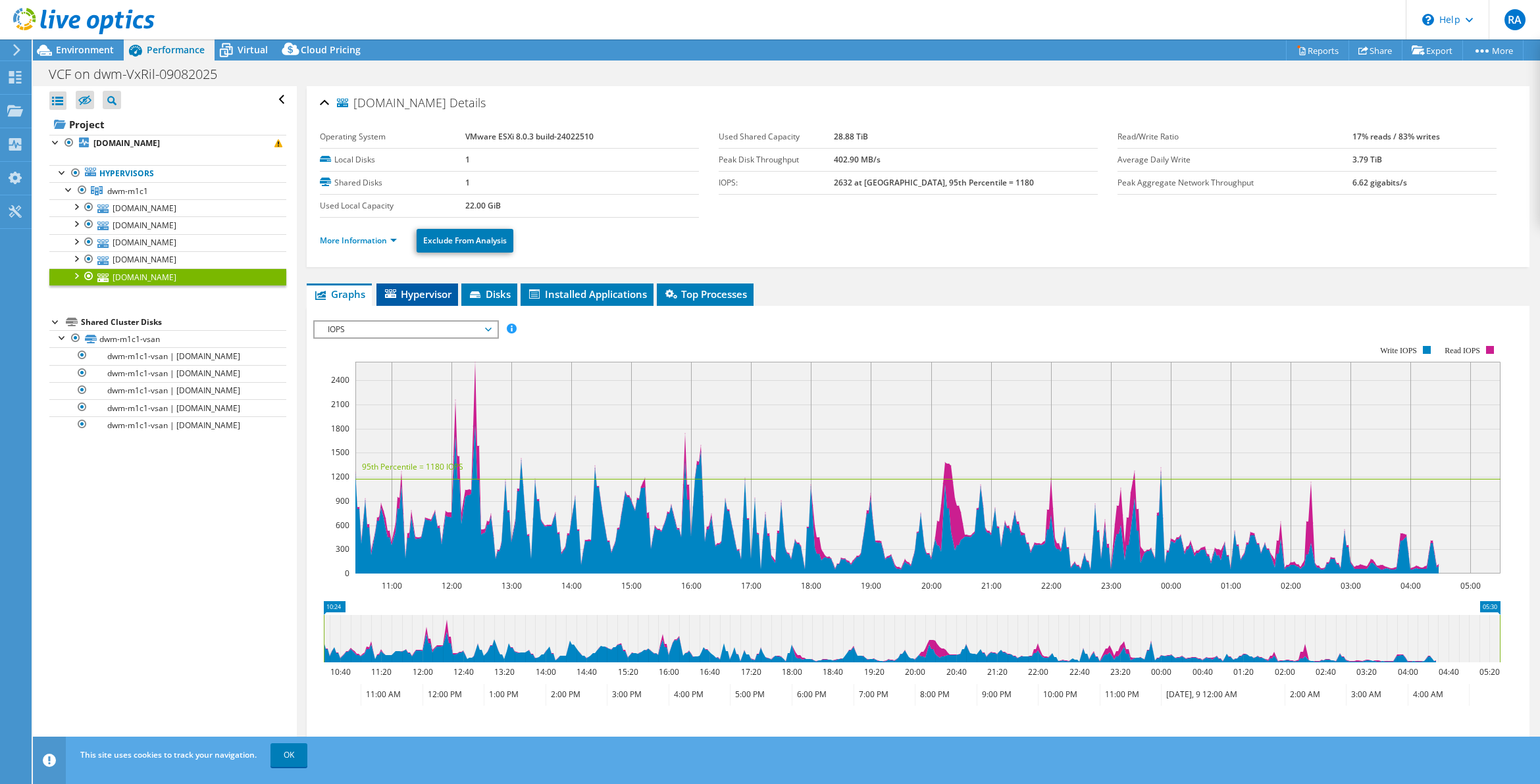
click at [415, 298] on span "Hypervisor" at bounding box center [417, 294] width 68 height 13
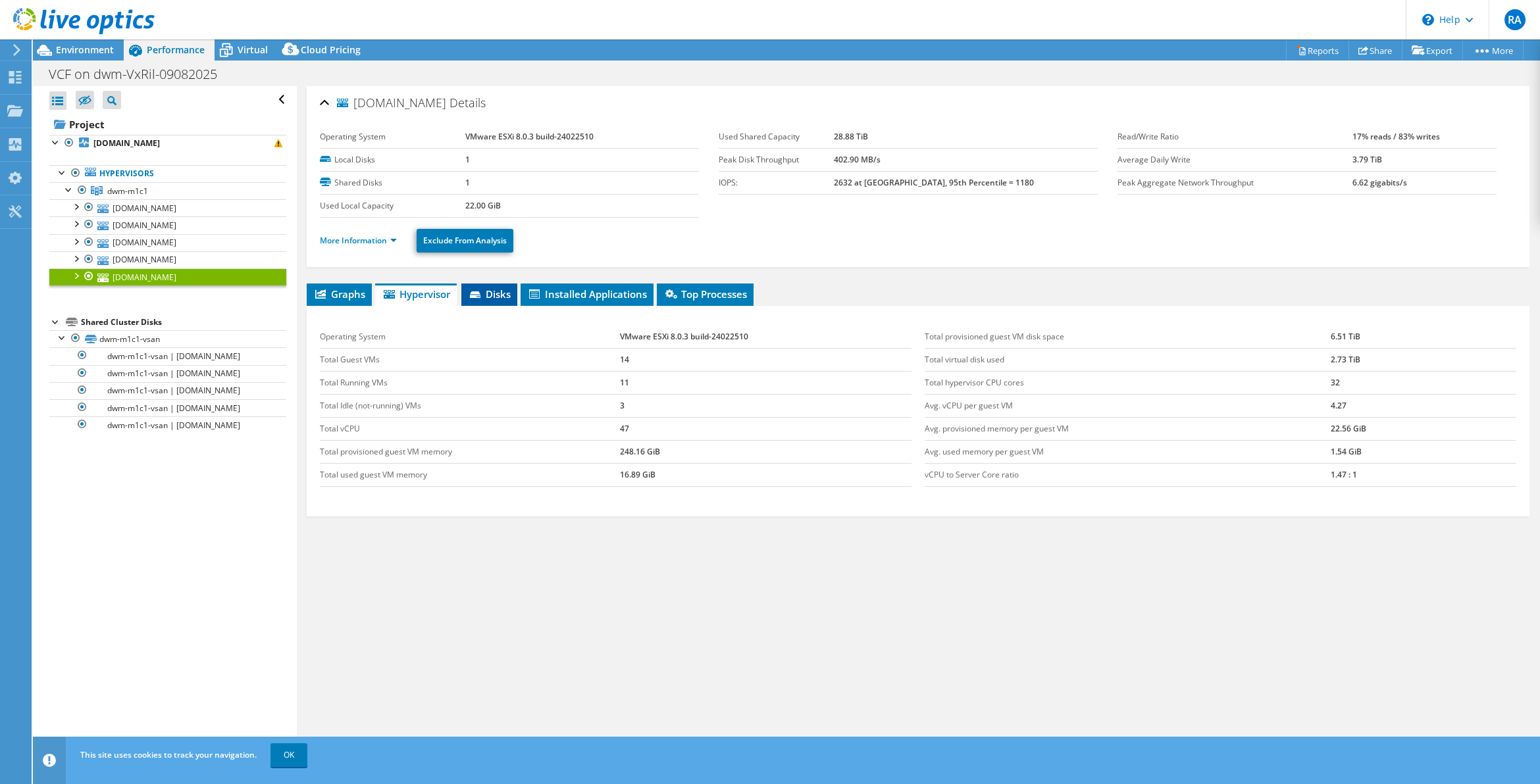
click at [484, 293] on span "Disks" at bounding box center [489, 294] width 43 height 13
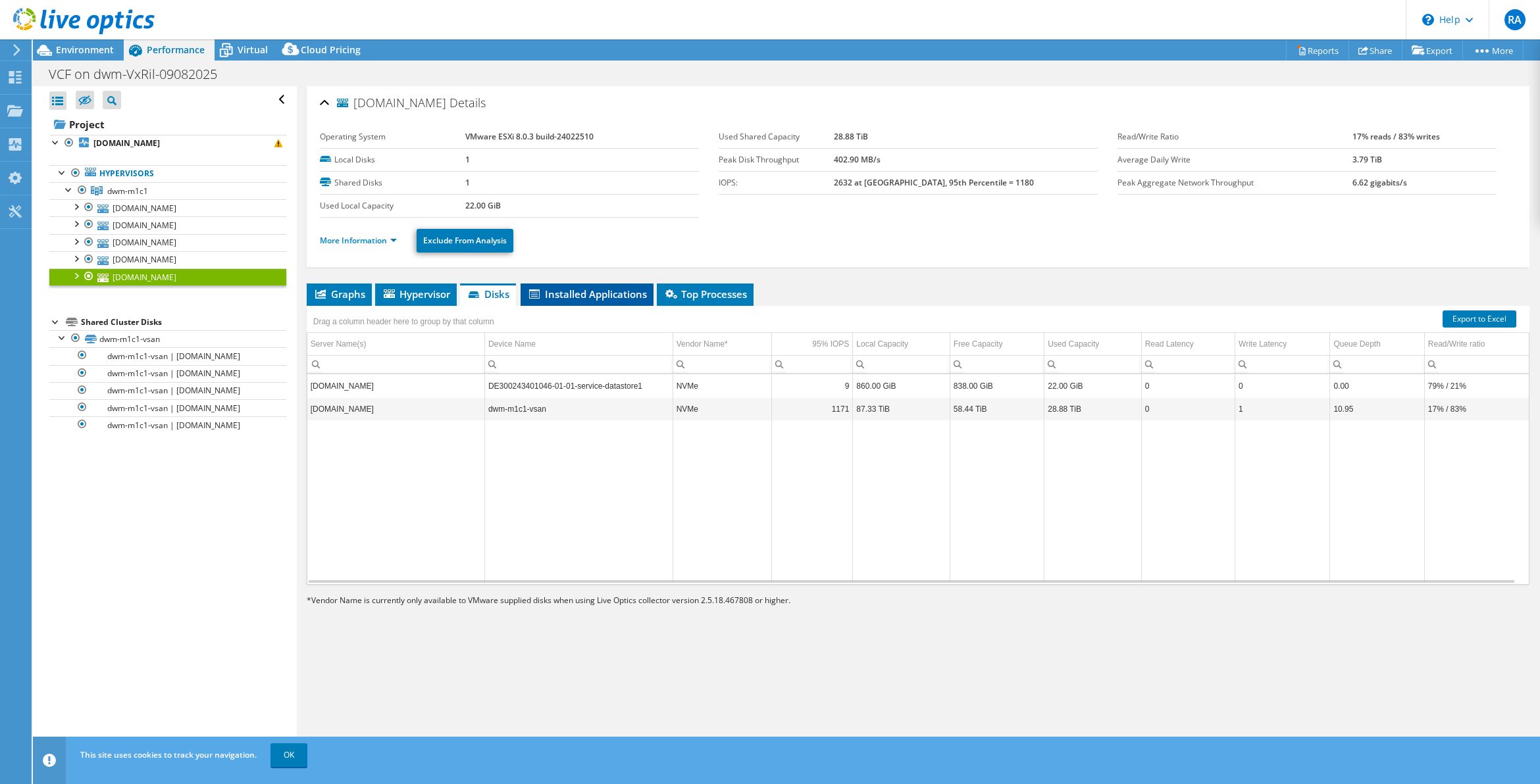
click at [617, 294] on span "Installed Applications" at bounding box center [587, 294] width 120 height 13
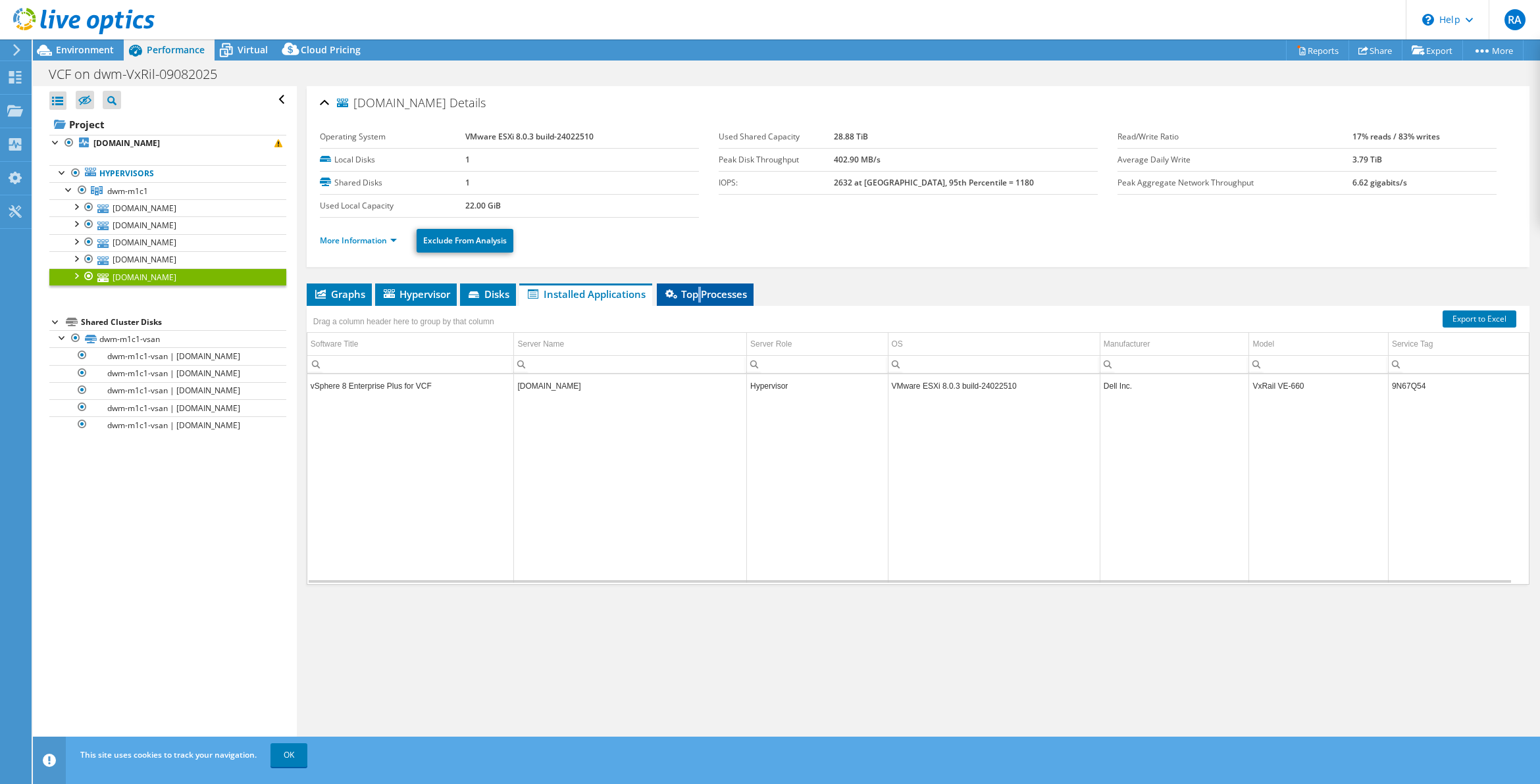
click at [703, 288] on span "Top Processes" at bounding box center [705, 294] width 83 height 13
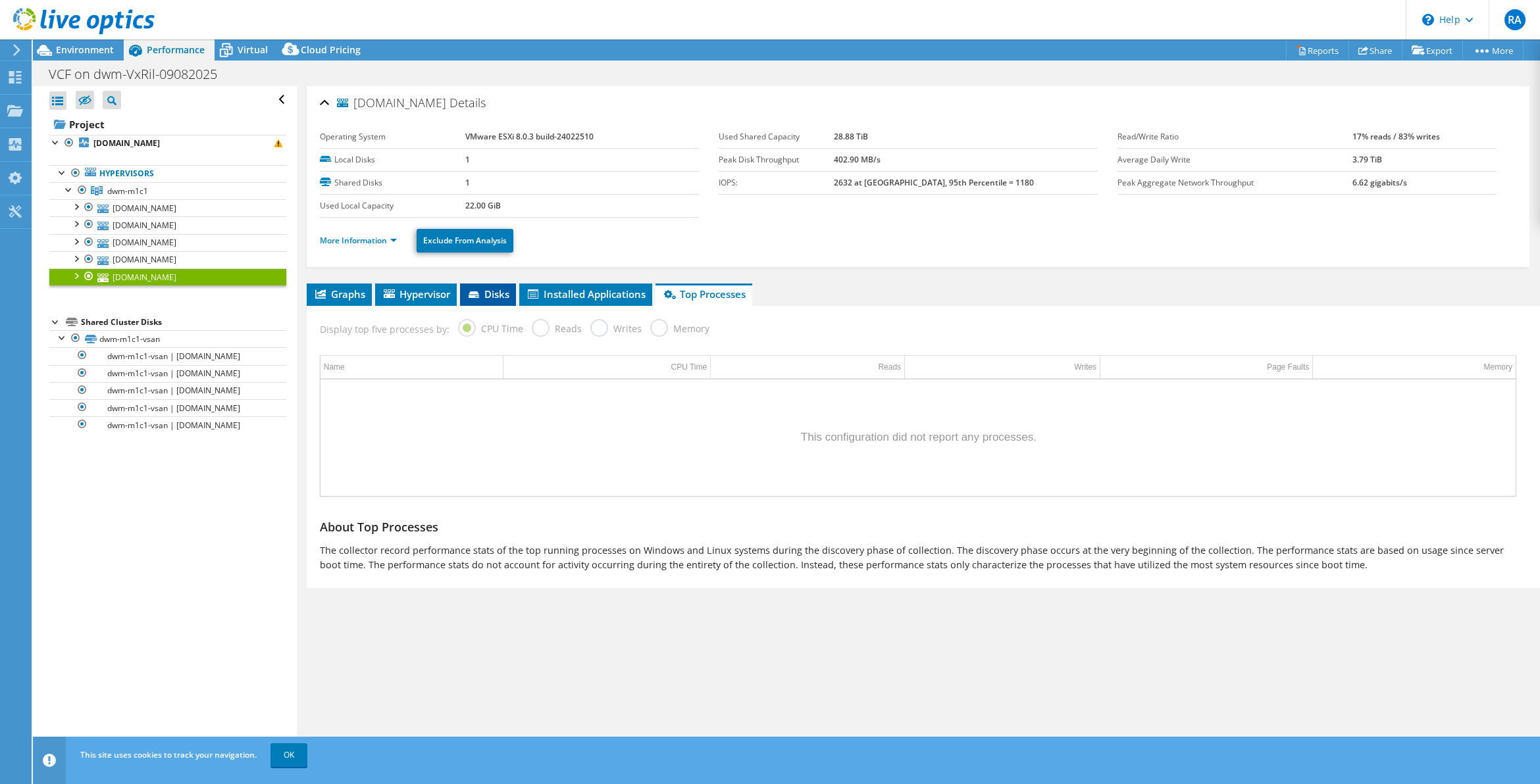
click at [476, 292] on icon at bounding box center [476, 296] width 13 height 8
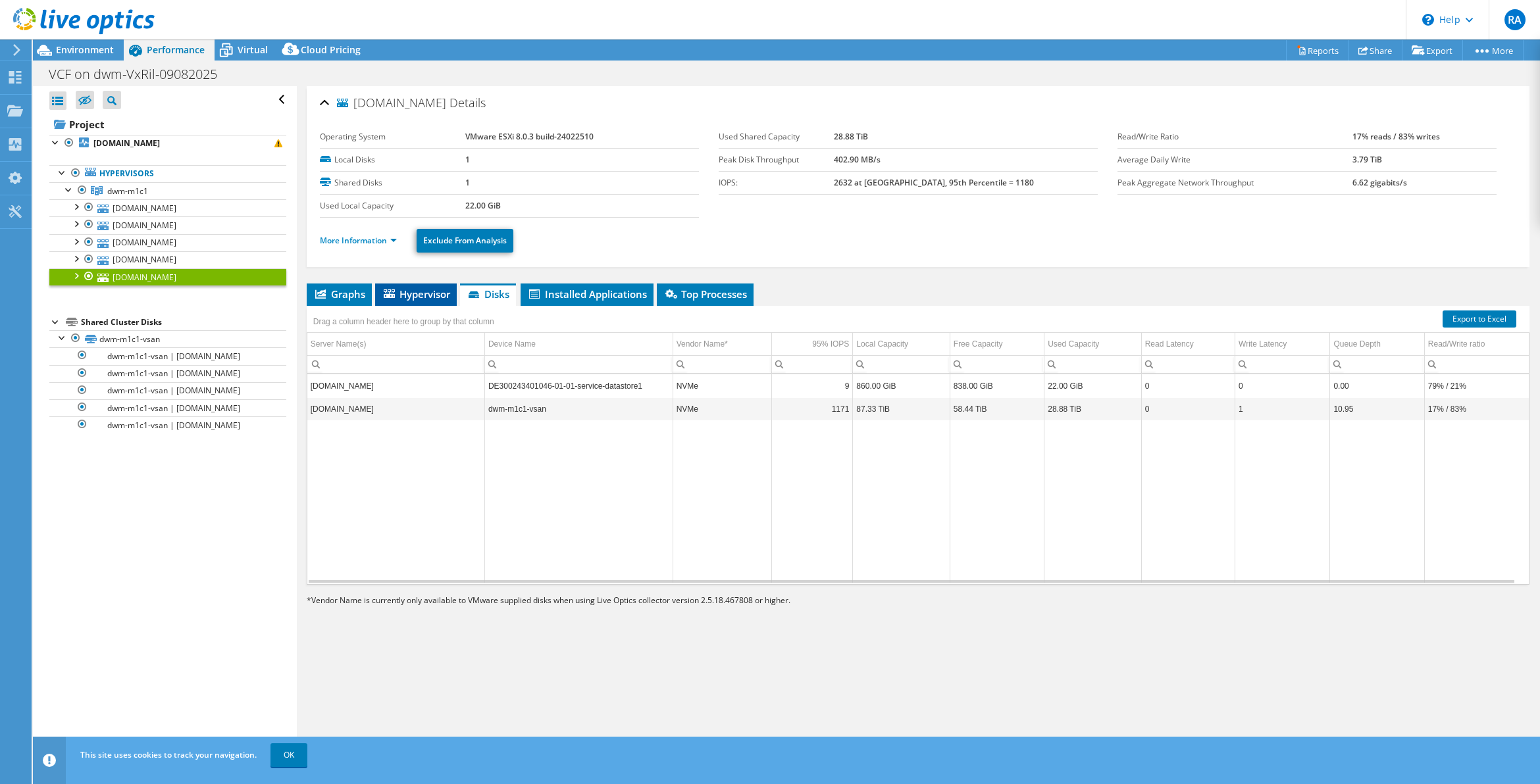
click at [435, 294] on span "Hypervisor" at bounding box center [416, 294] width 68 height 13
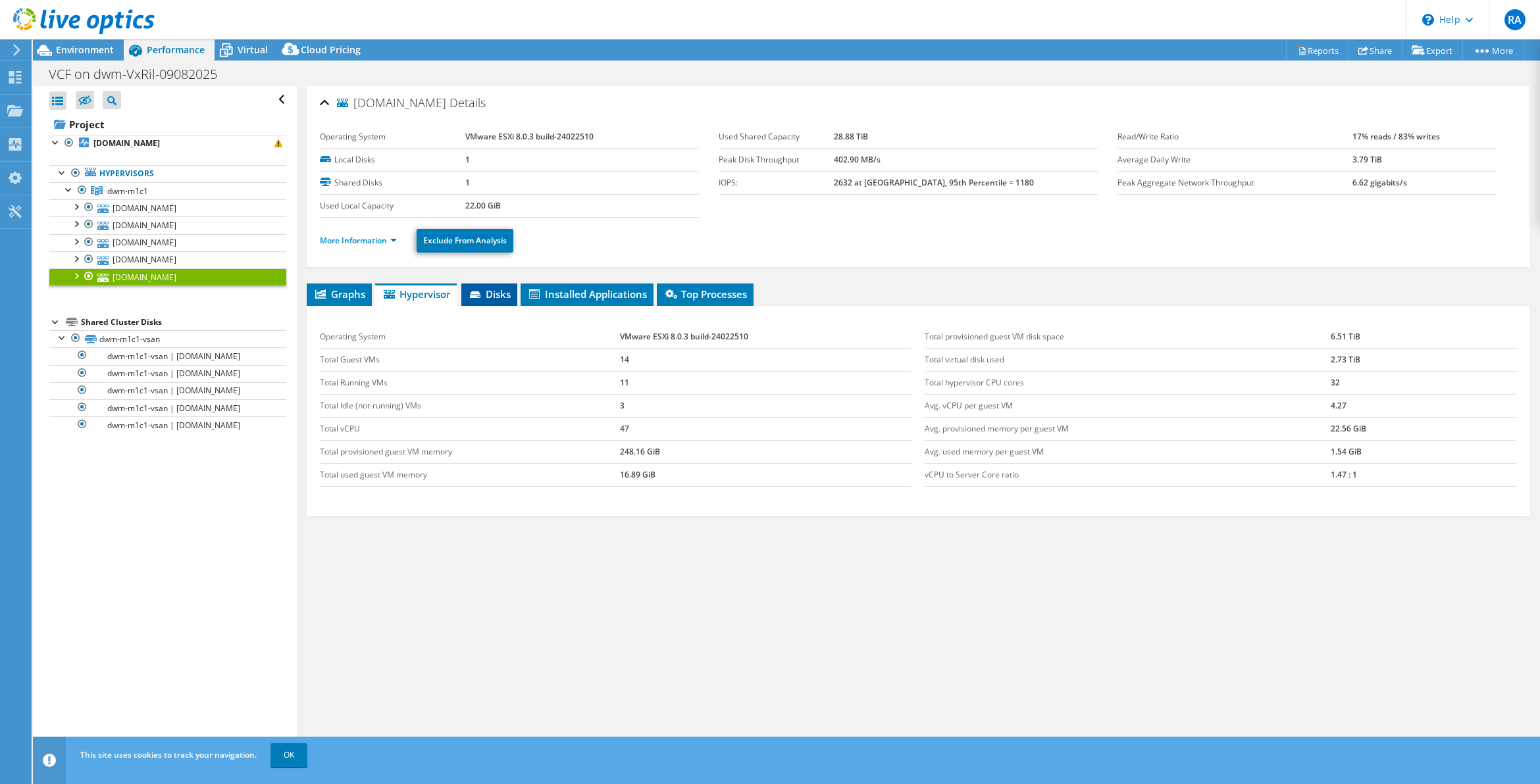
click at [486, 287] on span "Disks" at bounding box center [489, 294] width 43 height 13
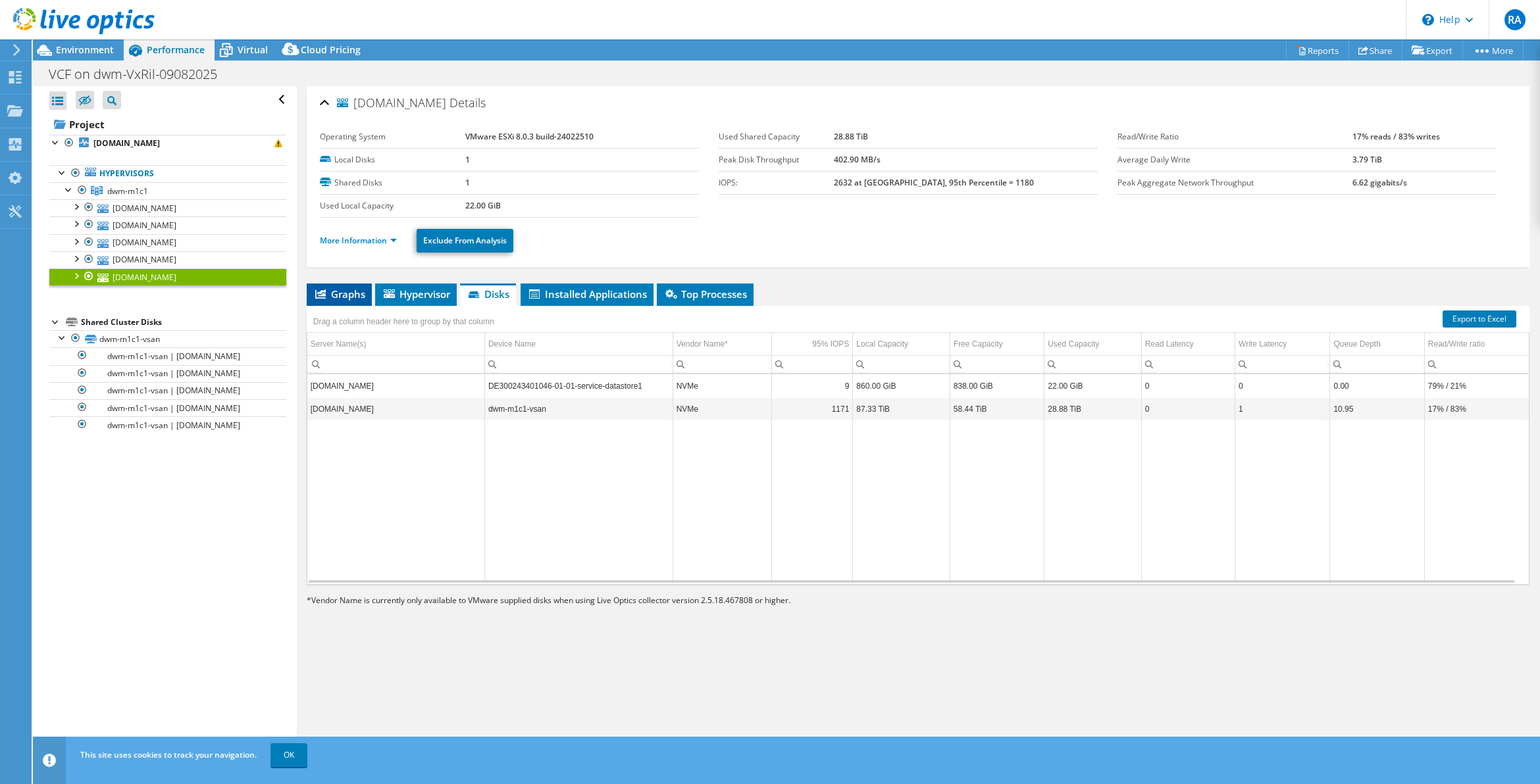
click at [346, 298] on span "Graphs" at bounding box center [340, 294] width 52 height 13
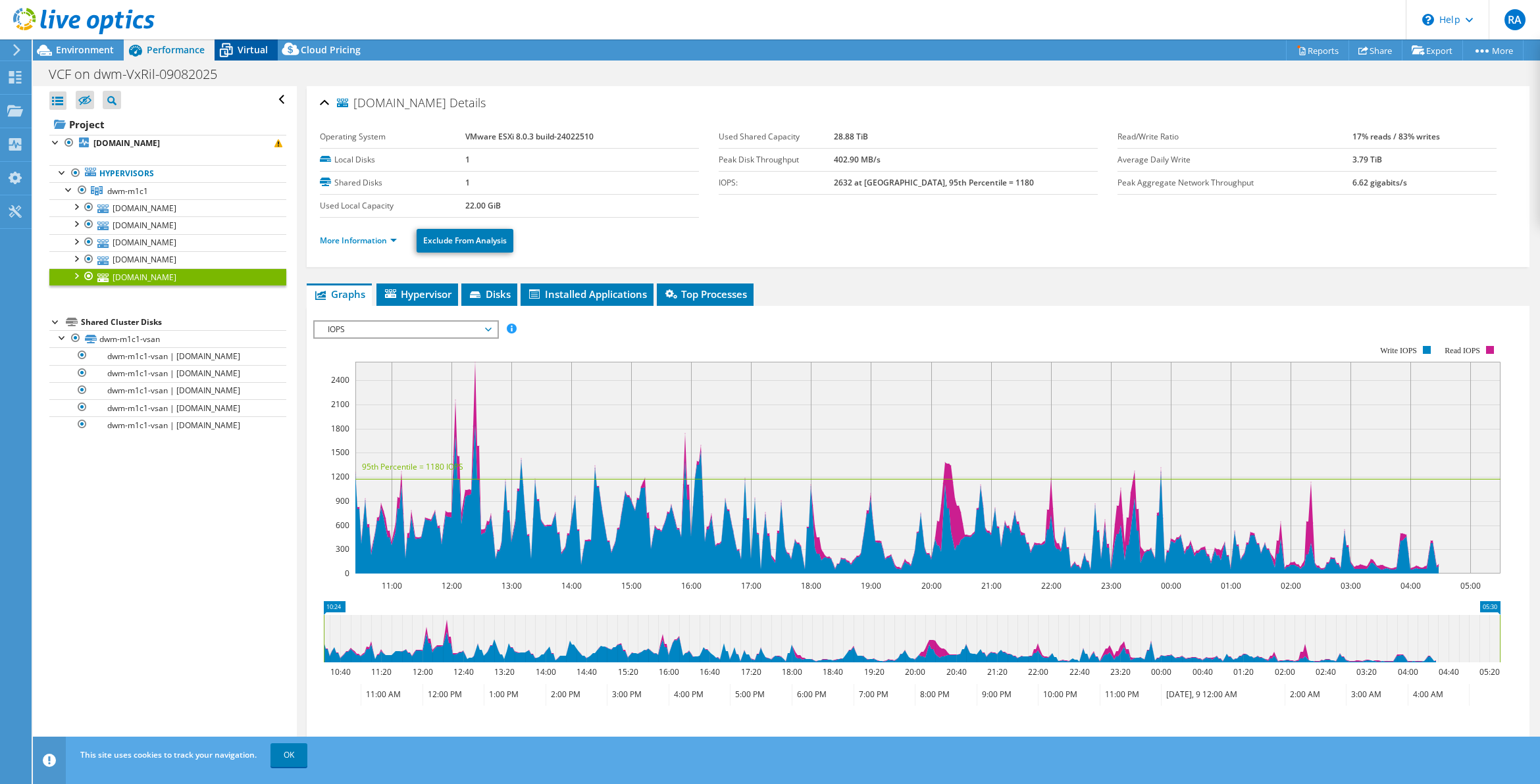
click at [250, 56] on div "Virtual" at bounding box center [245, 50] width 63 height 21
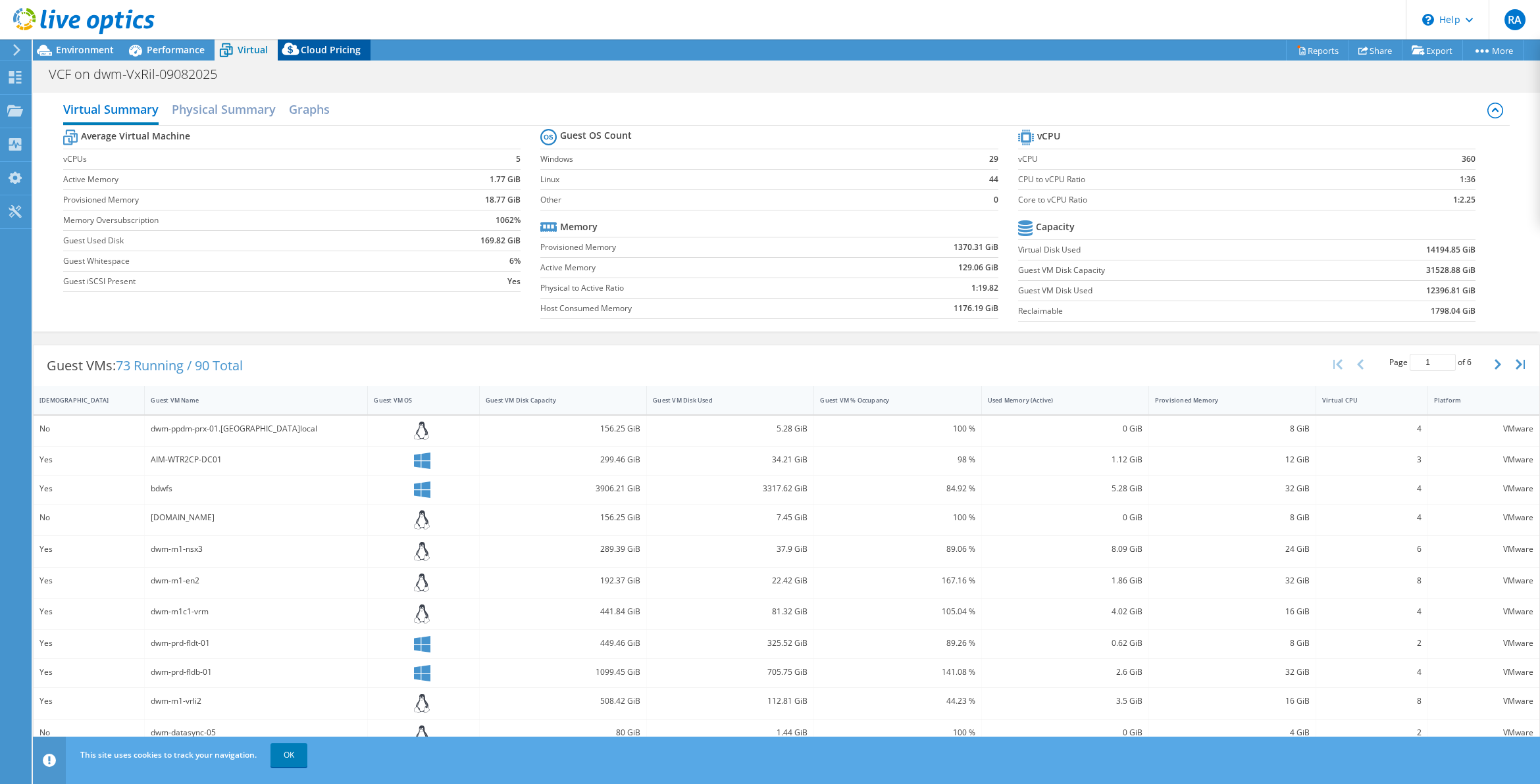
click at [332, 51] on span "Cloud Pricing" at bounding box center [331, 50] width 60 height 13
